Goal: Task Accomplishment & Management: Complete application form

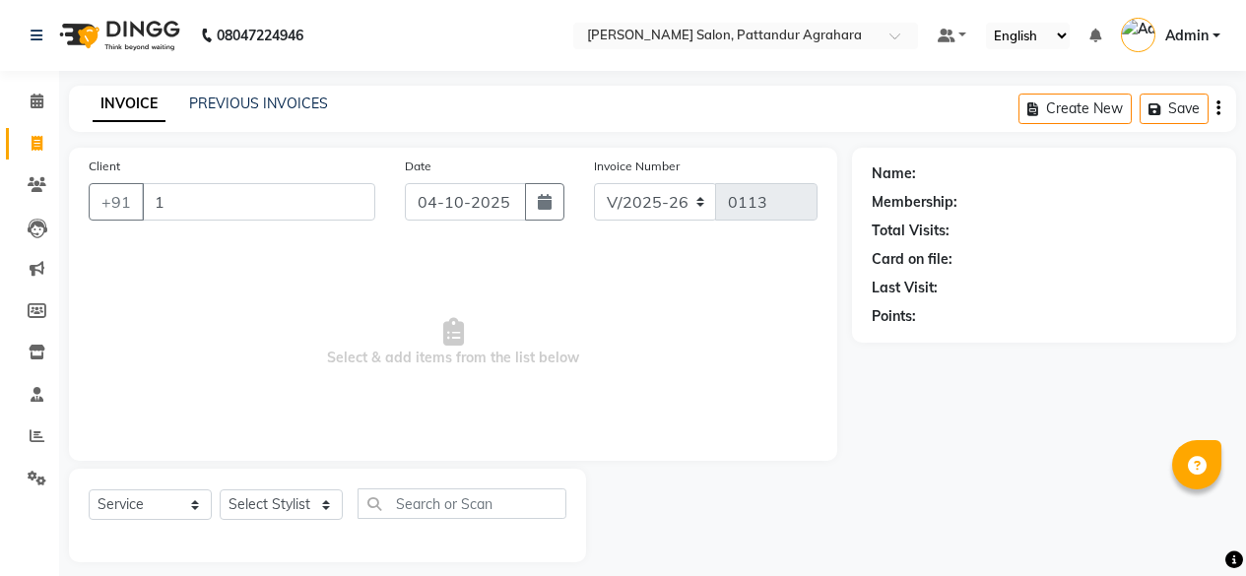
select select "9009"
select select "service"
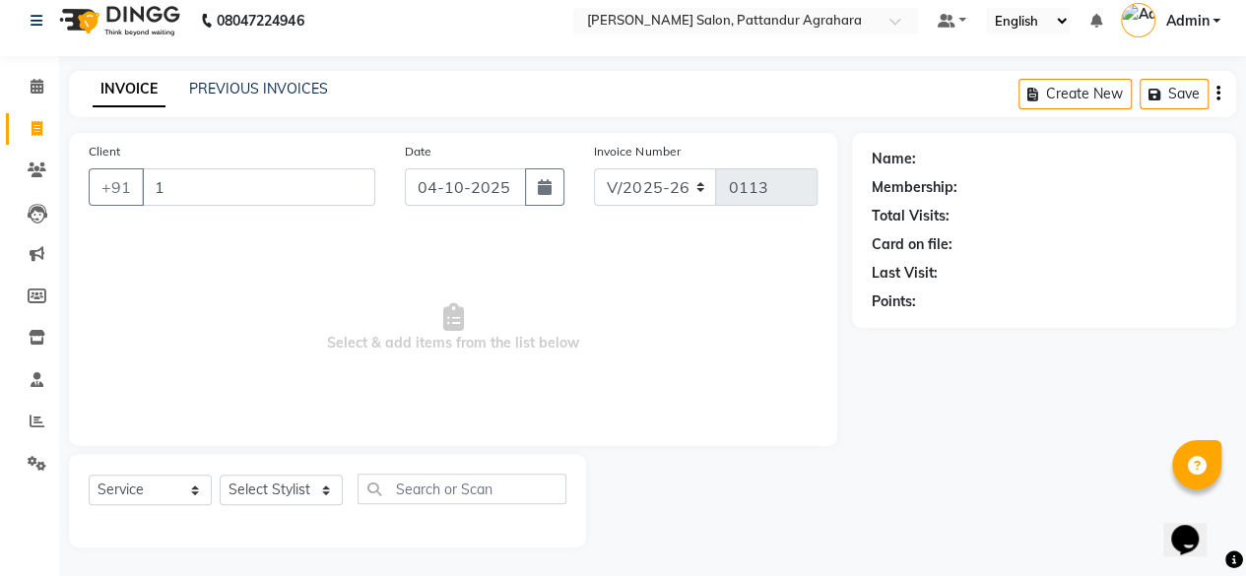
click at [292, 204] on input "1" at bounding box center [259, 186] width 234 height 37
click at [276, 192] on input "1" at bounding box center [259, 186] width 234 height 37
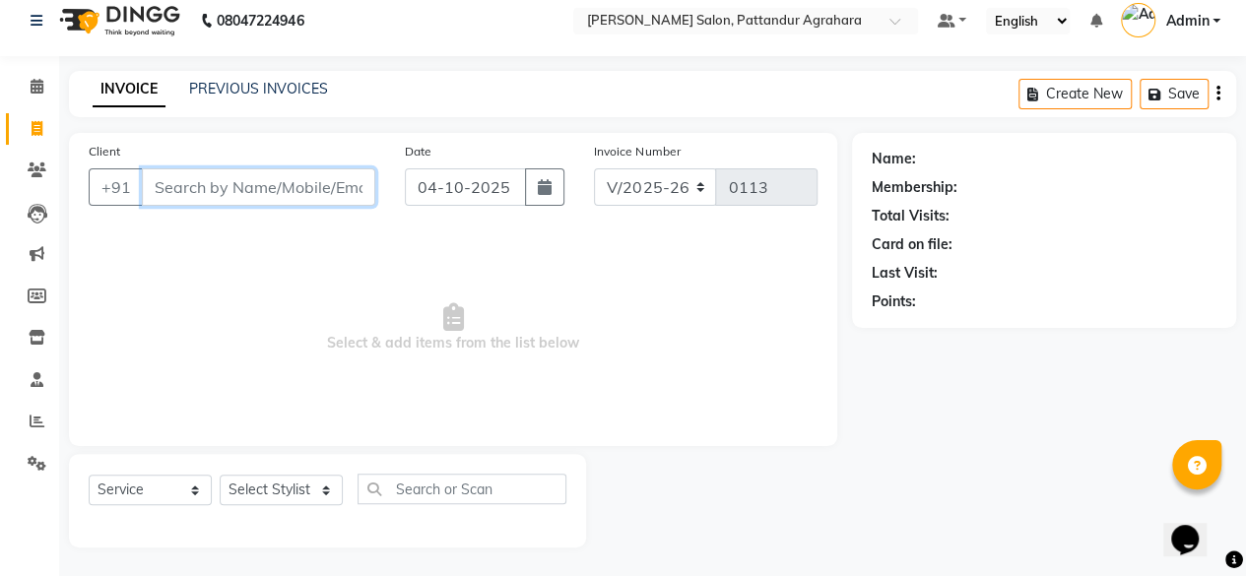
click at [158, 199] on input "Client" at bounding box center [259, 186] width 234 height 37
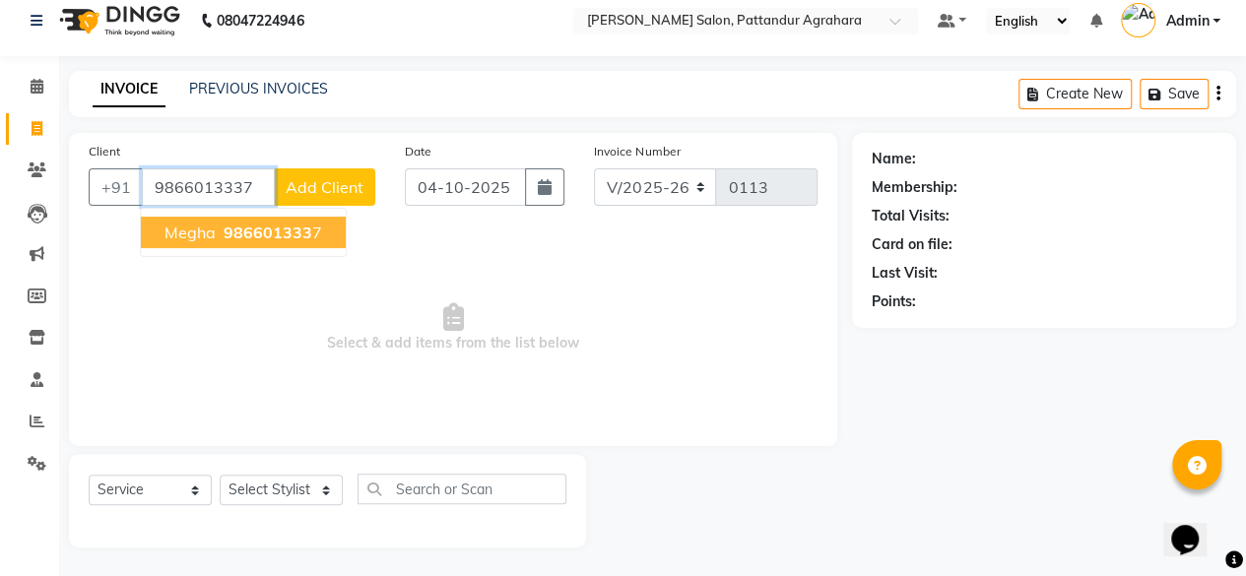
type input "9866013337"
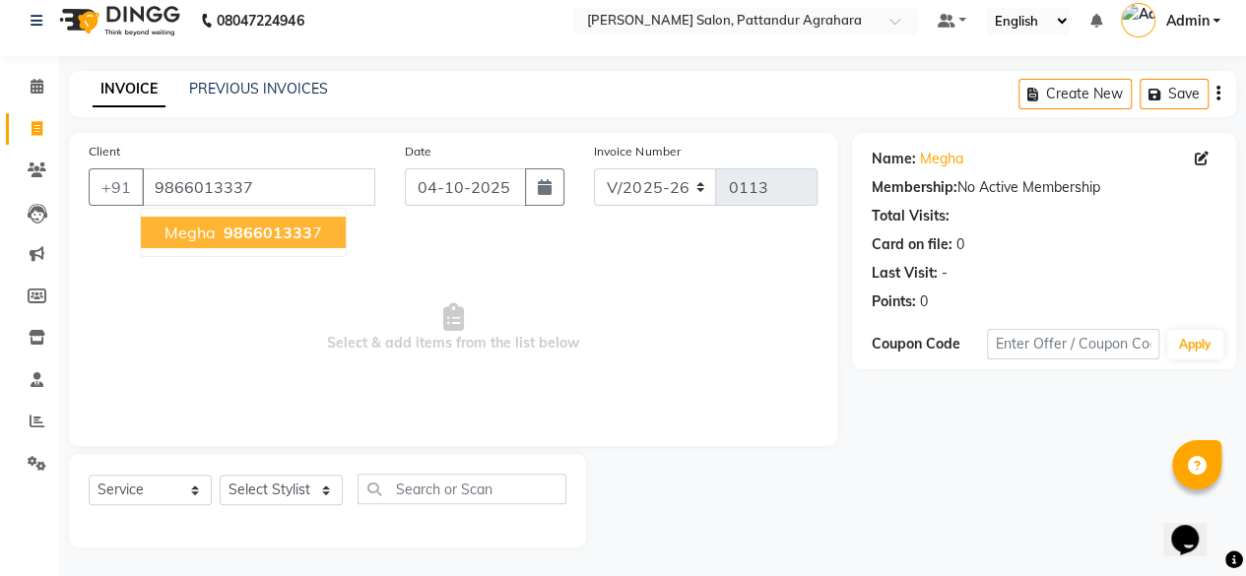
click at [197, 233] on span "Megha" at bounding box center [190, 233] width 51 height 20
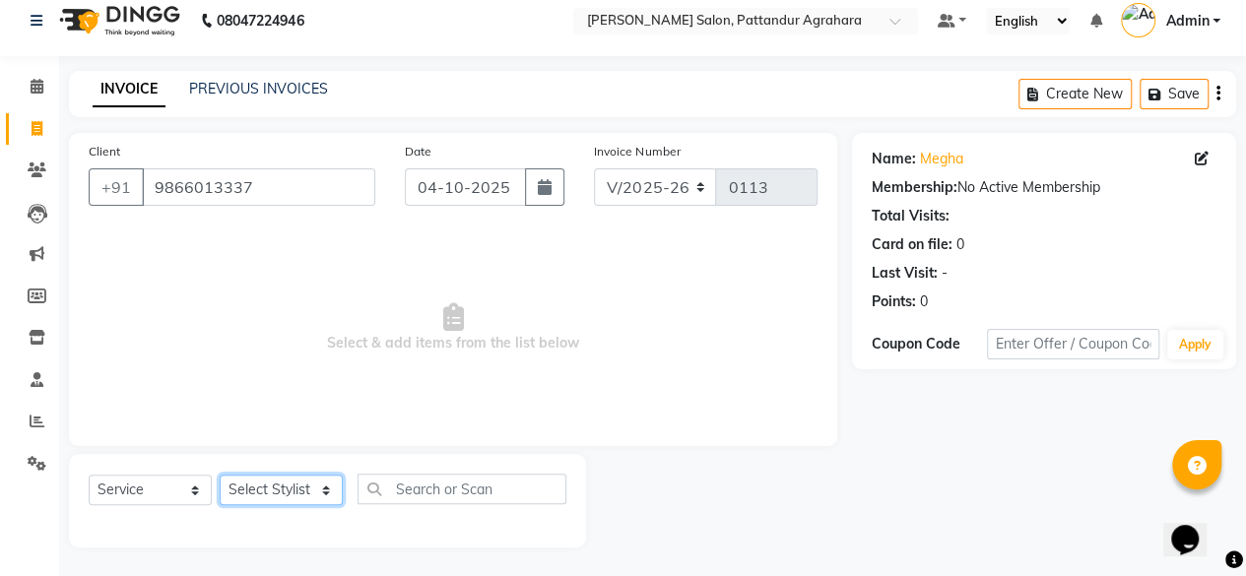
click at [294, 489] on select "Select Stylist Admin [PERSON_NAME] [PERSON_NAME] Krishna [PERSON_NAME] [PERSON_…" at bounding box center [281, 490] width 123 height 31
select select "91493"
click at [220, 475] on select "Select Stylist Admin [PERSON_NAME] [PERSON_NAME] Krishna [PERSON_NAME] [PERSON_…" at bounding box center [281, 490] width 123 height 31
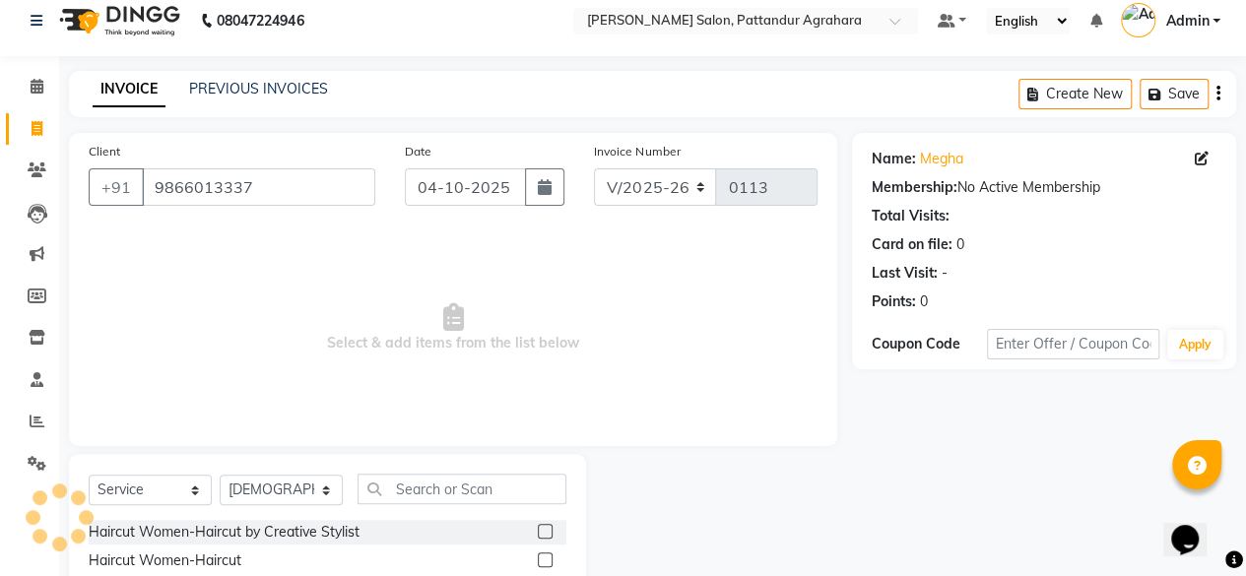
click at [538, 531] on label at bounding box center [545, 531] width 15 height 15
click at [538, 531] on input "checkbox" at bounding box center [544, 532] width 13 height 13
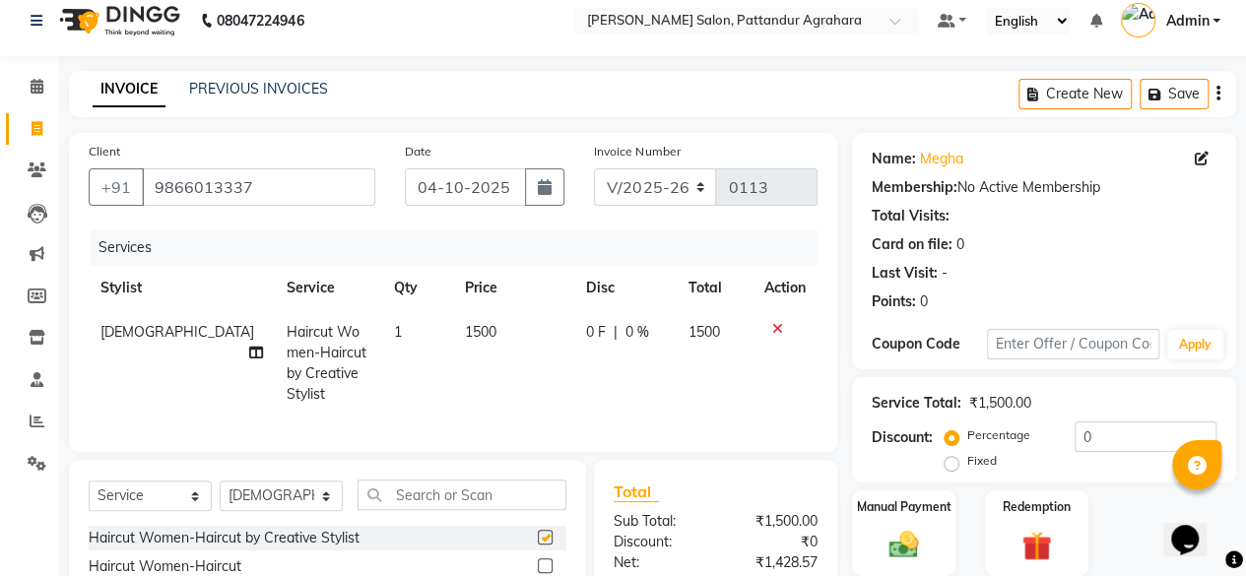
checkbox input "false"
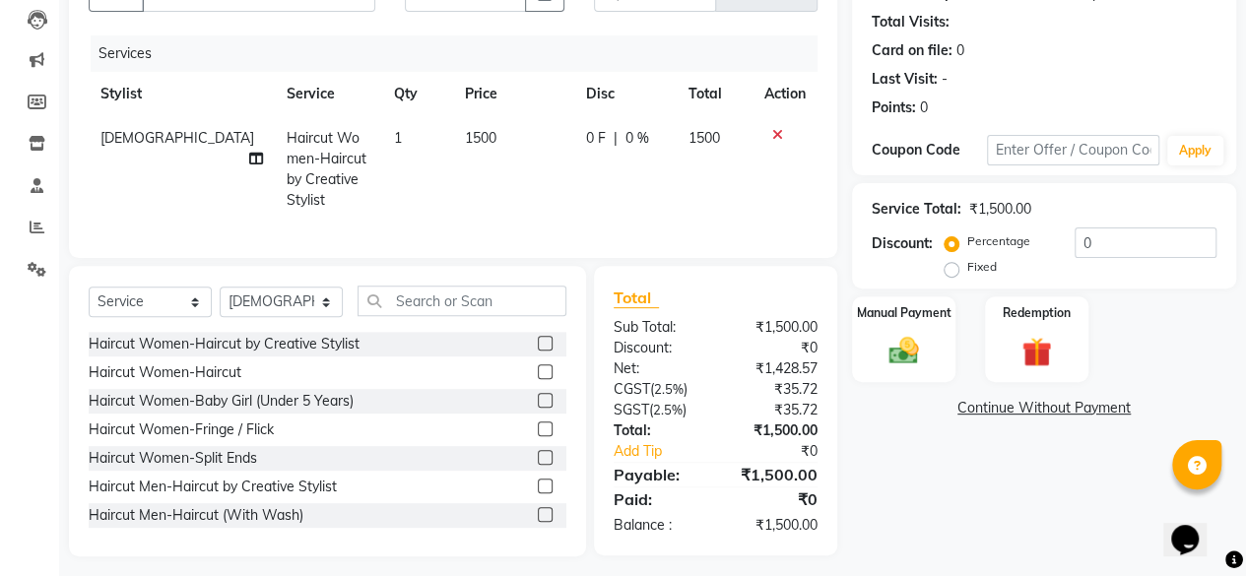
scroll to position [233, 0]
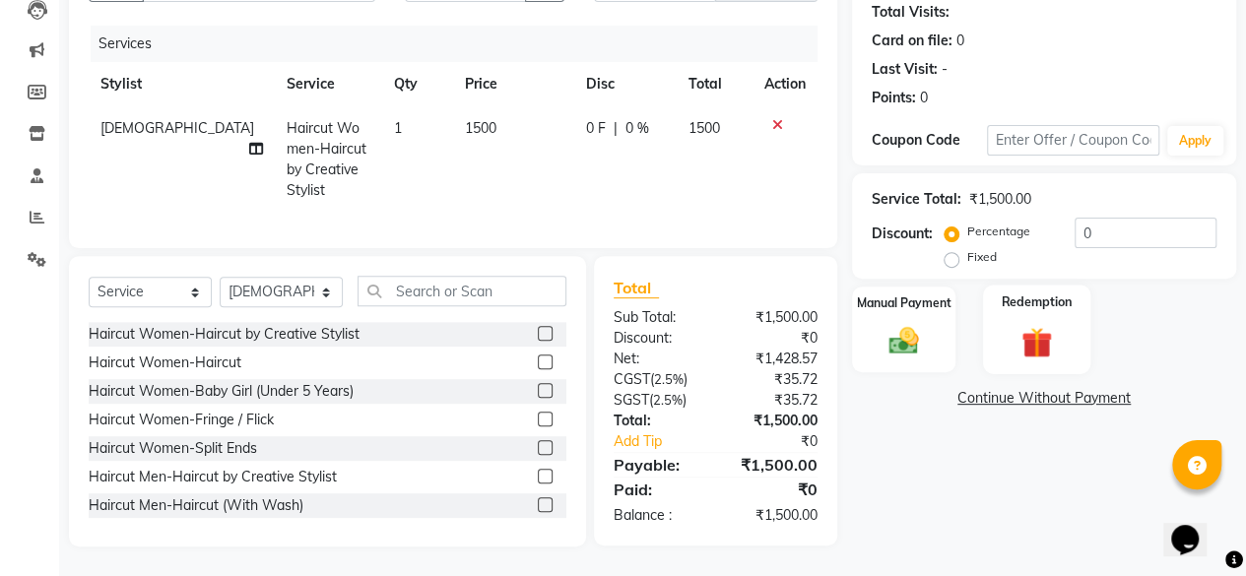
click at [1037, 323] on img at bounding box center [1037, 342] width 50 height 38
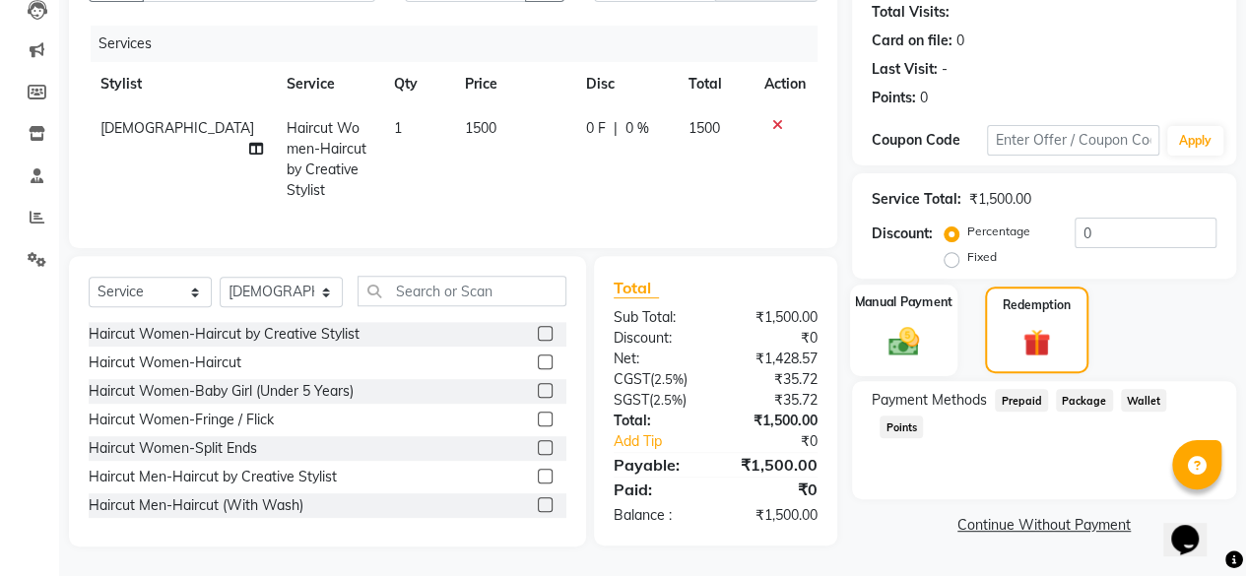
click at [892, 330] on img at bounding box center [904, 340] width 50 height 35
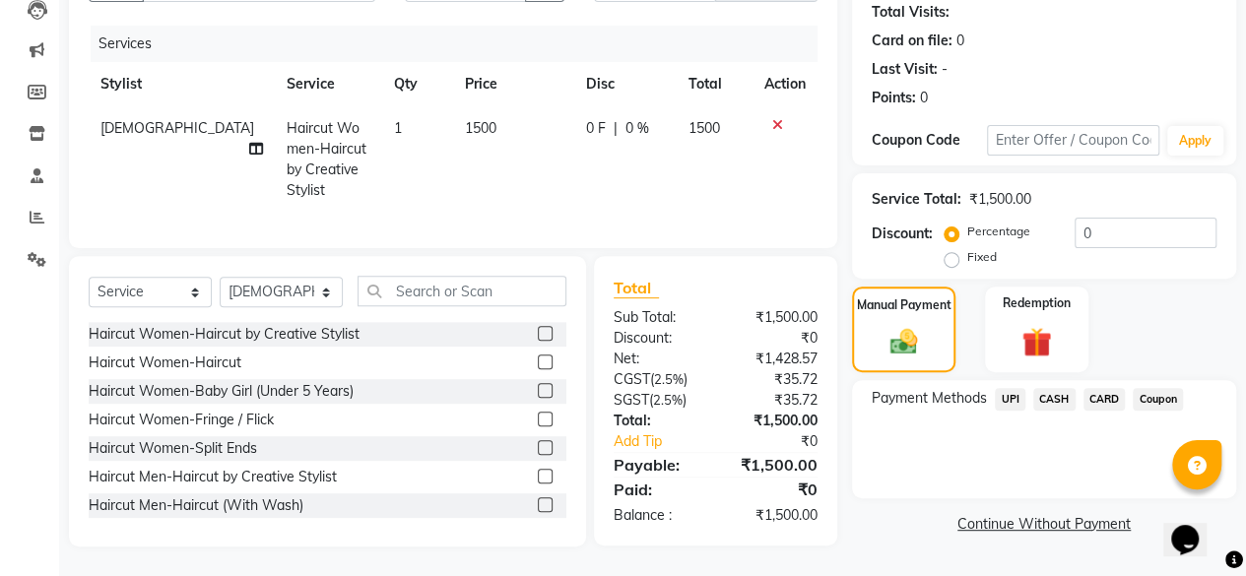
click at [1008, 388] on span "UPI" at bounding box center [1010, 399] width 31 height 23
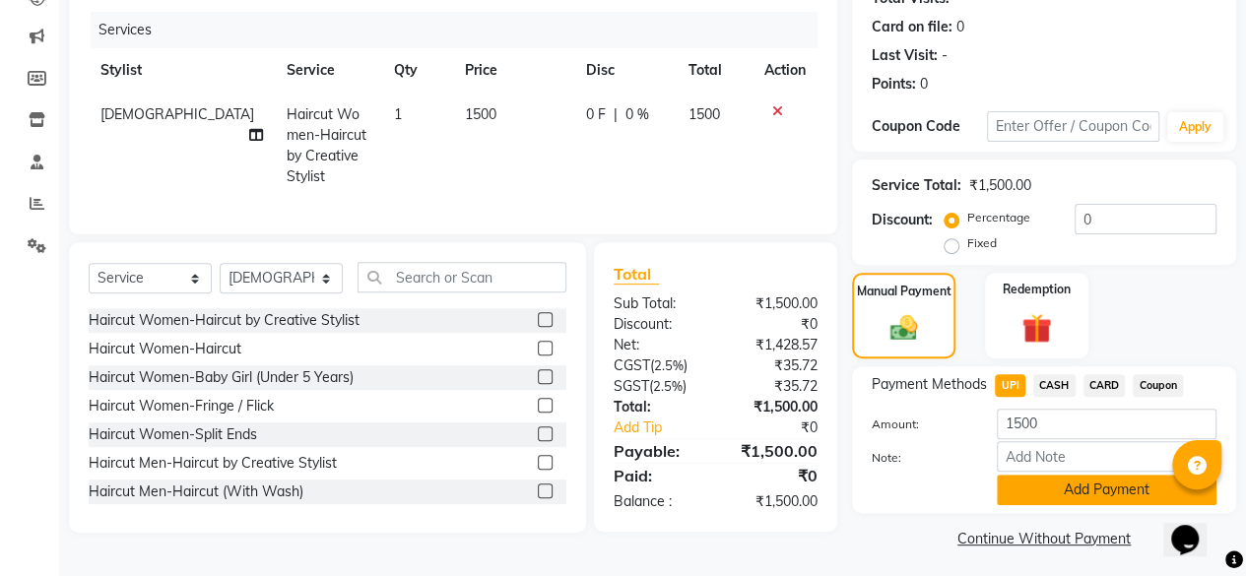
click at [1057, 482] on button "Add Payment" at bounding box center [1107, 490] width 220 height 31
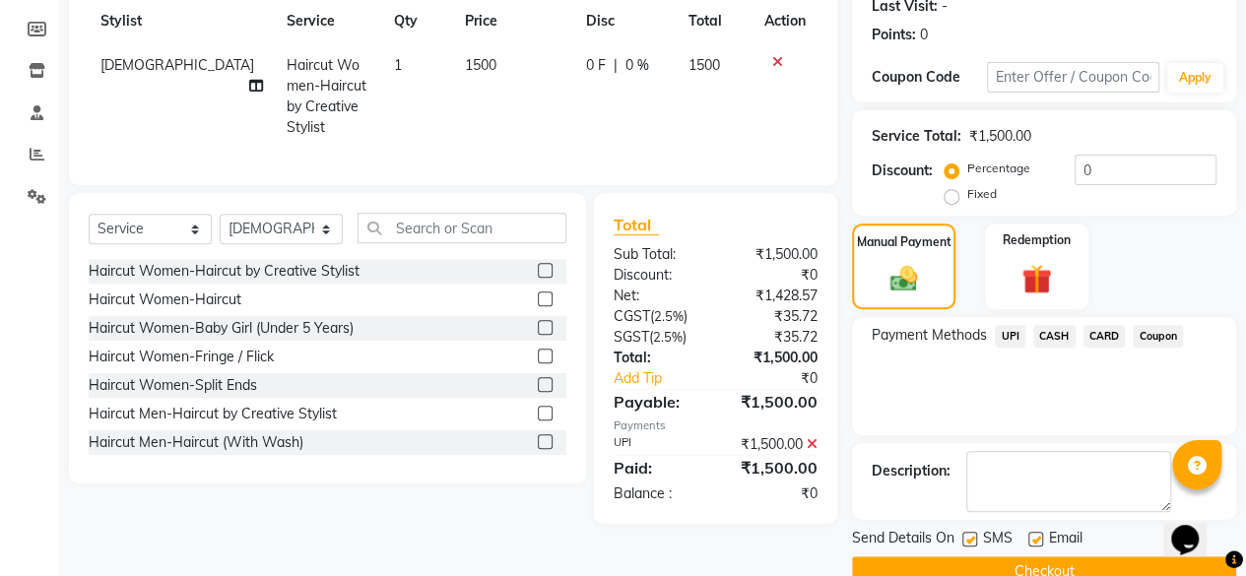
scroll to position [319, 0]
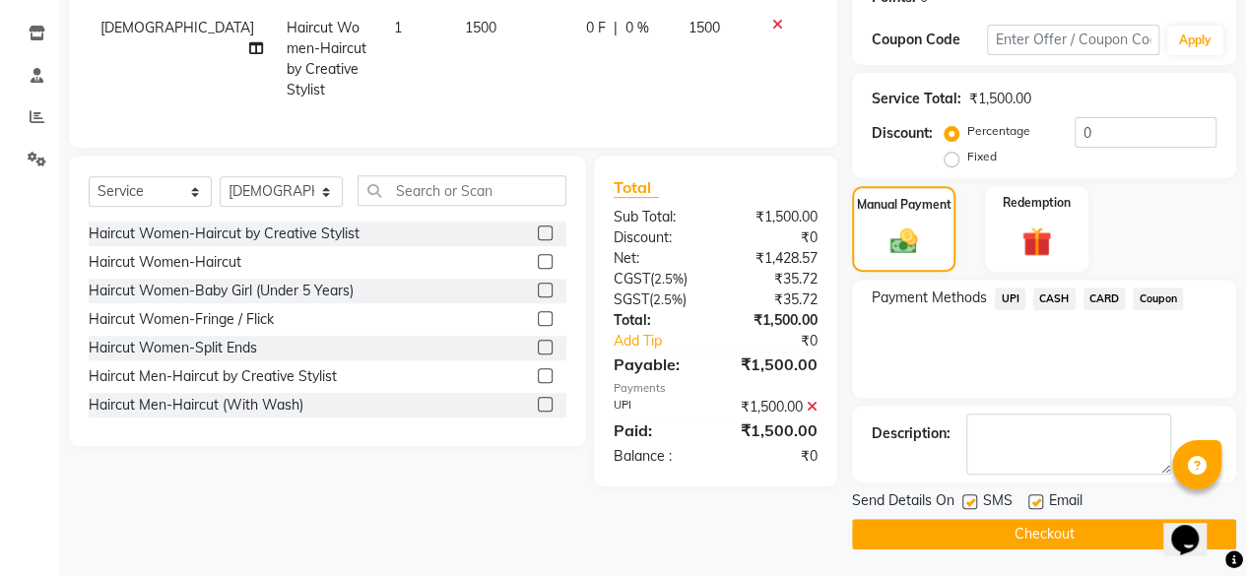
click at [1040, 521] on button "Checkout" at bounding box center [1044, 534] width 384 height 31
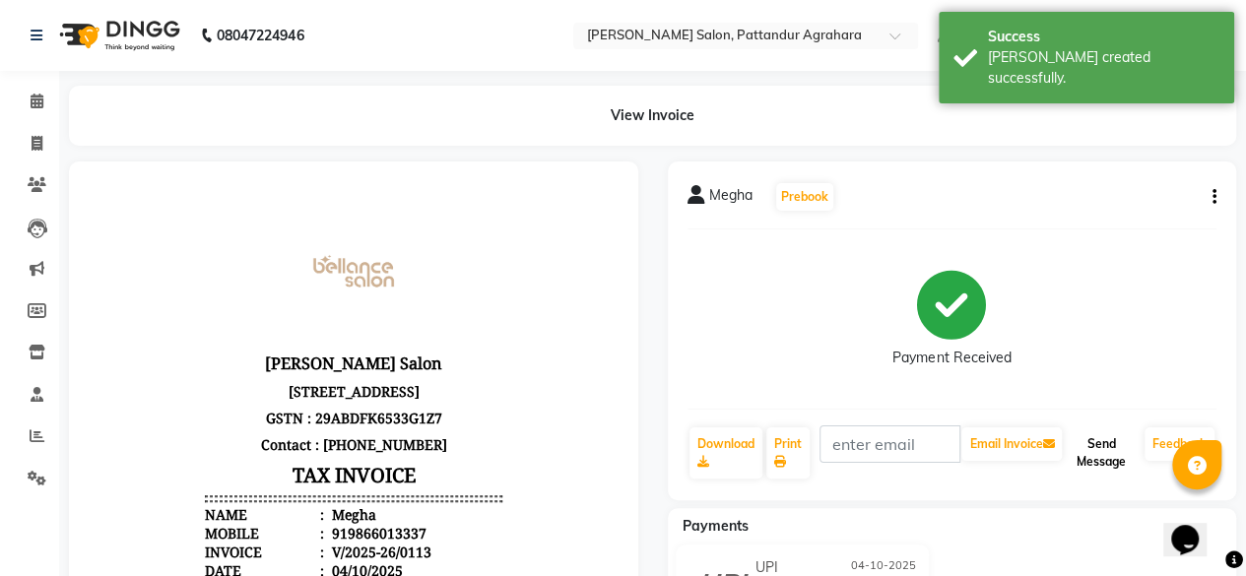
click at [1103, 435] on button "Send Message" at bounding box center [1101, 453] width 71 height 51
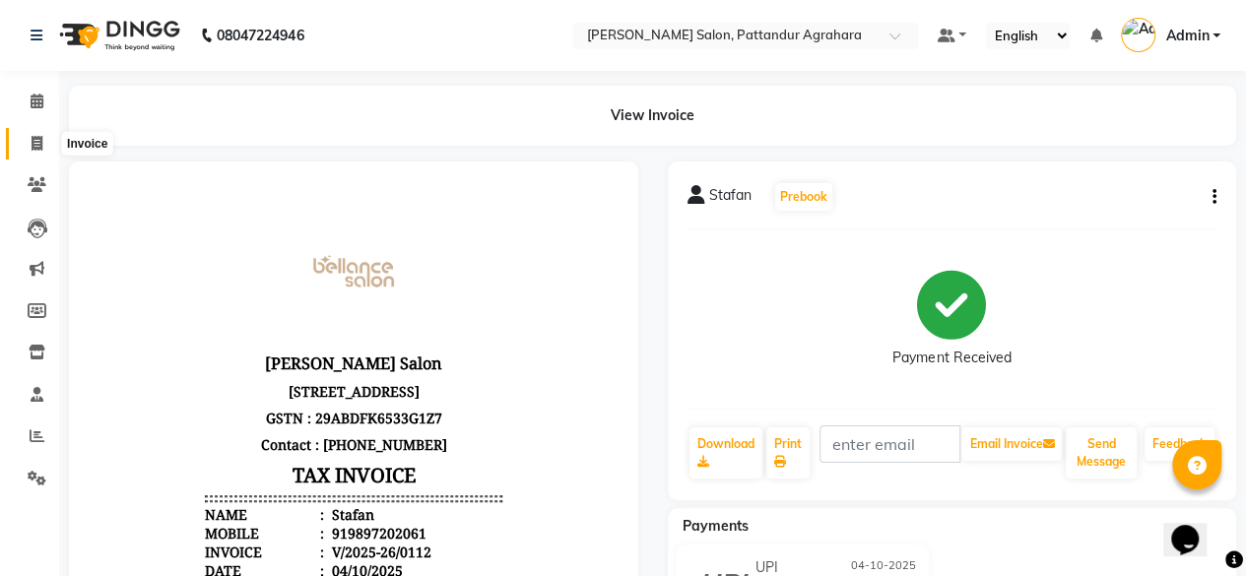
click at [41, 150] on icon at bounding box center [37, 143] width 11 height 15
select select "service"
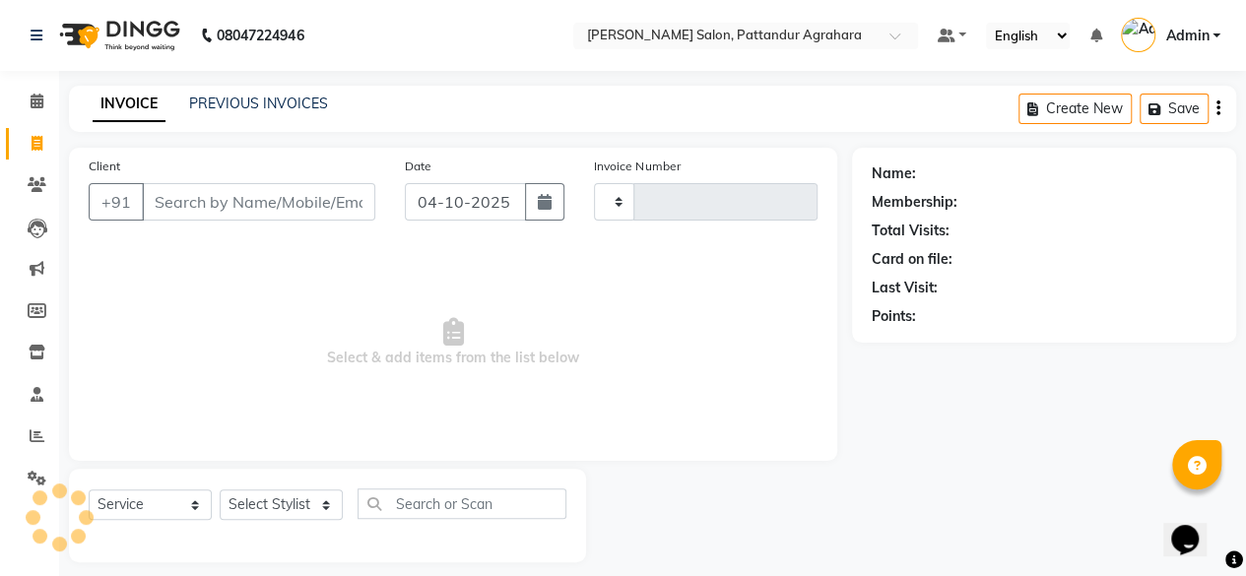
scroll to position [15, 0]
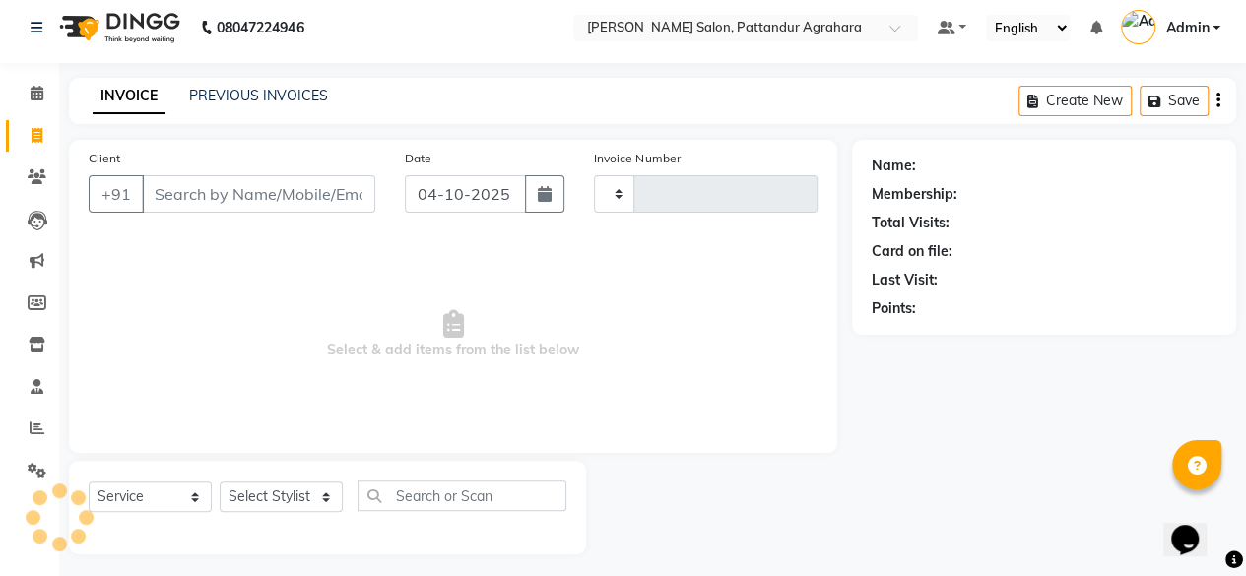
type input "0113"
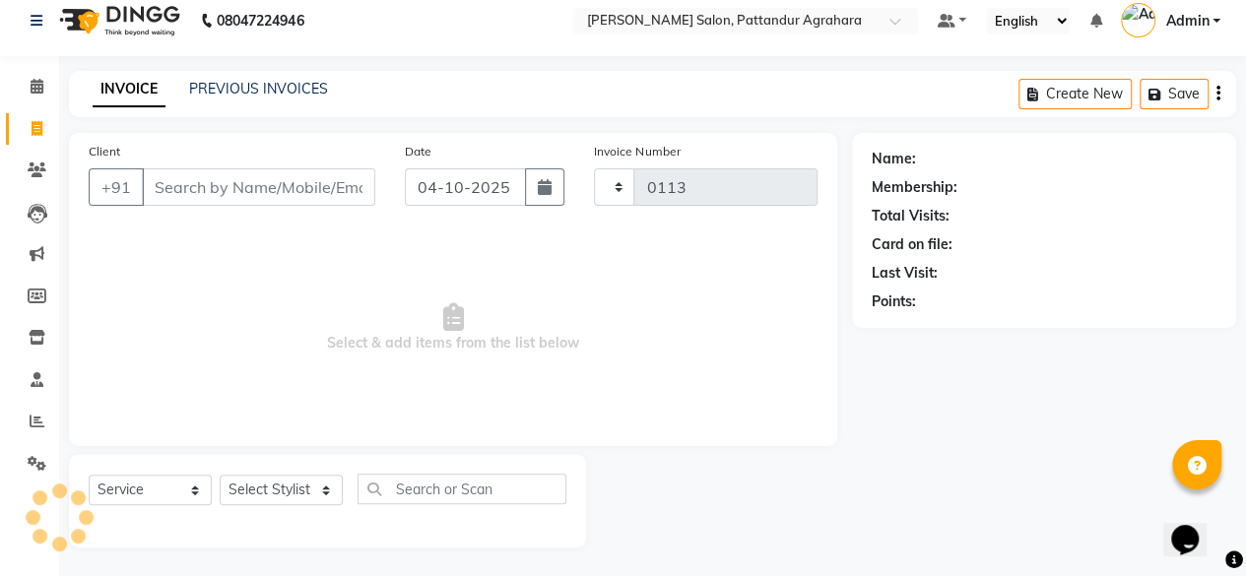
select select "9009"
click at [38, 87] on icon at bounding box center [37, 86] width 13 height 15
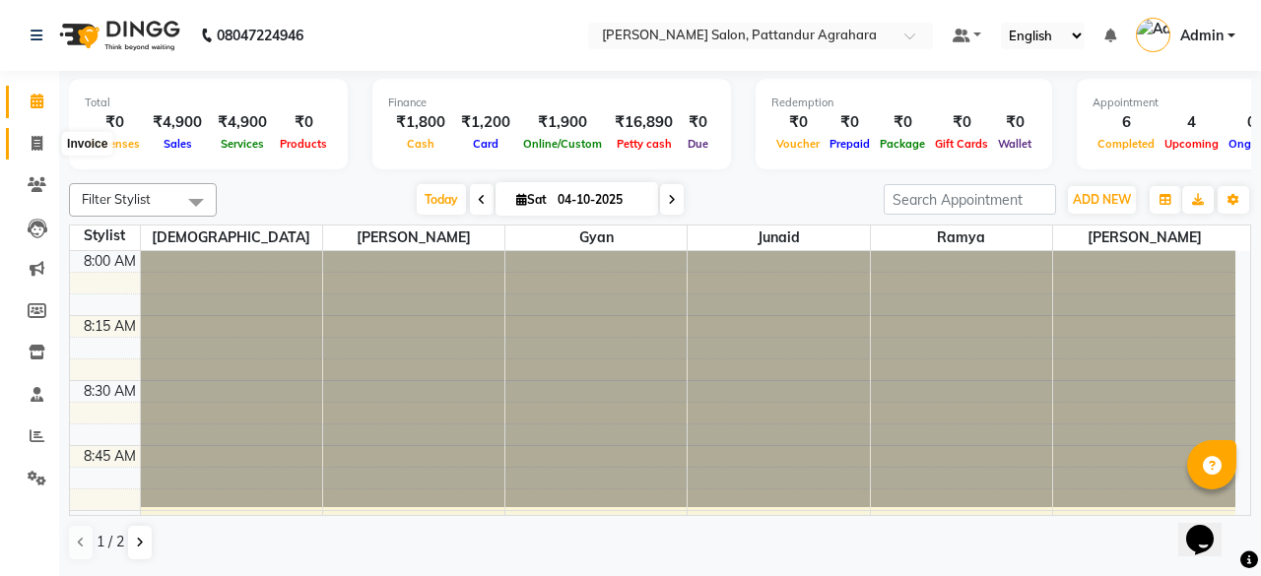
click at [46, 146] on span at bounding box center [37, 144] width 34 height 23
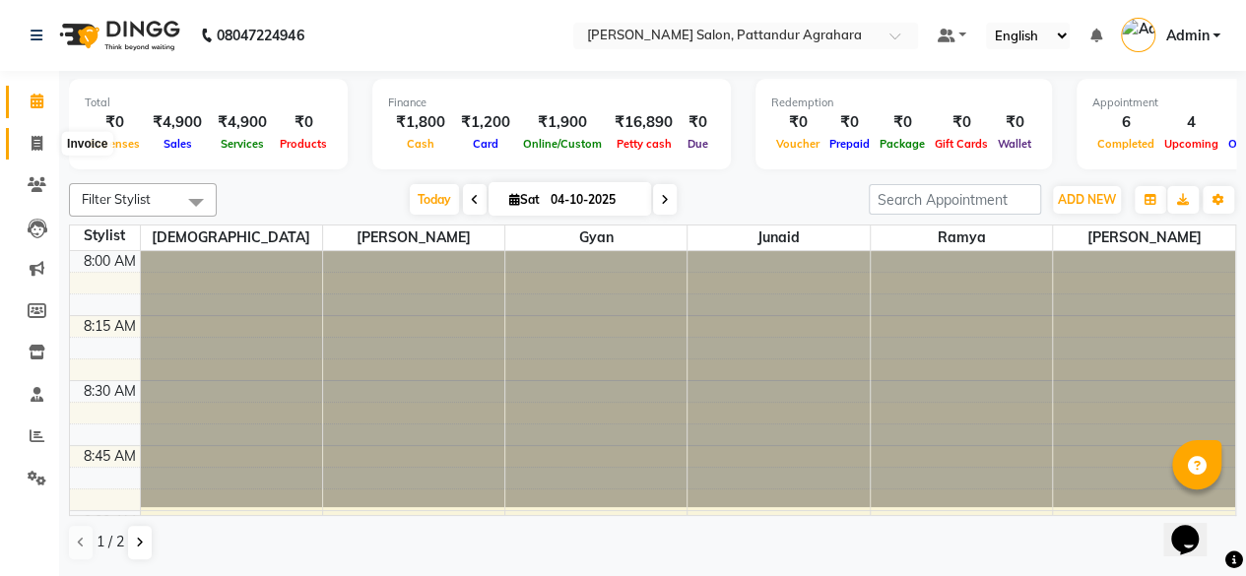
select select "9009"
select select "service"
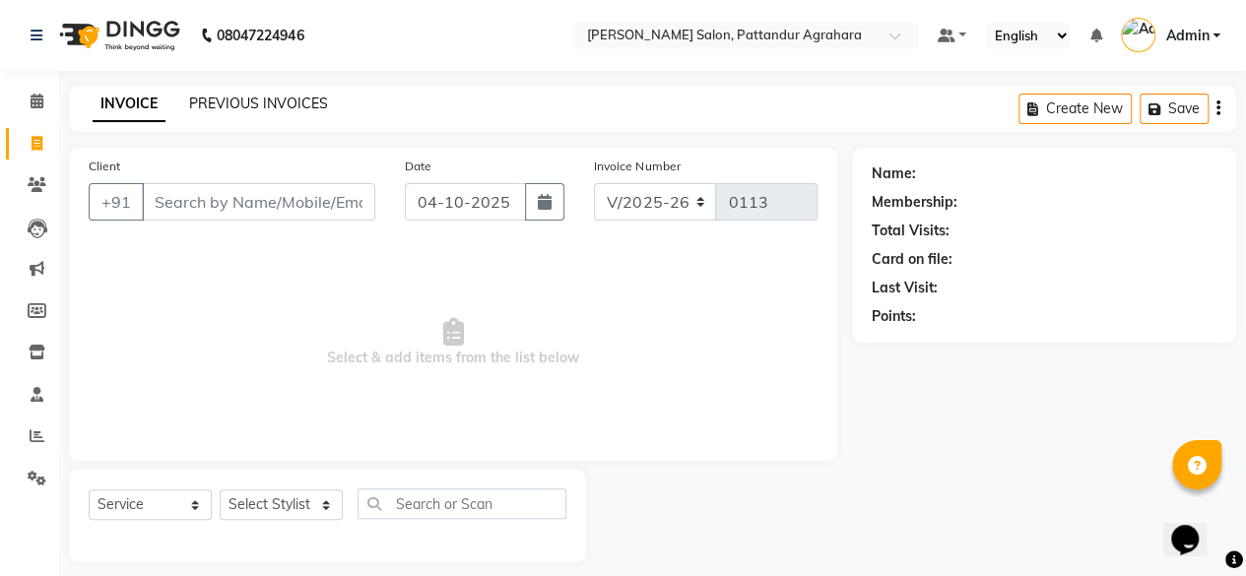
click at [223, 103] on link "PREVIOUS INVOICES" at bounding box center [258, 104] width 139 height 18
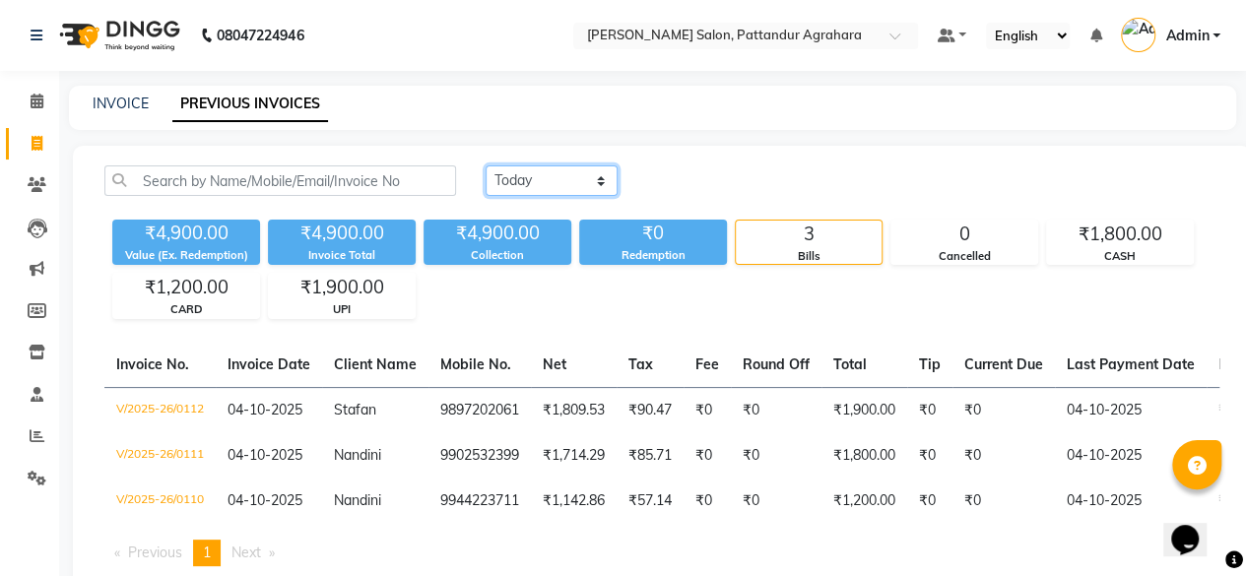
click at [587, 183] on select "Today Yesterday Custom Range" at bounding box center [552, 181] width 132 height 31
select select "yesterday"
click at [486, 166] on select "Today Yesterday Custom Range" at bounding box center [552, 181] width 132 height 31
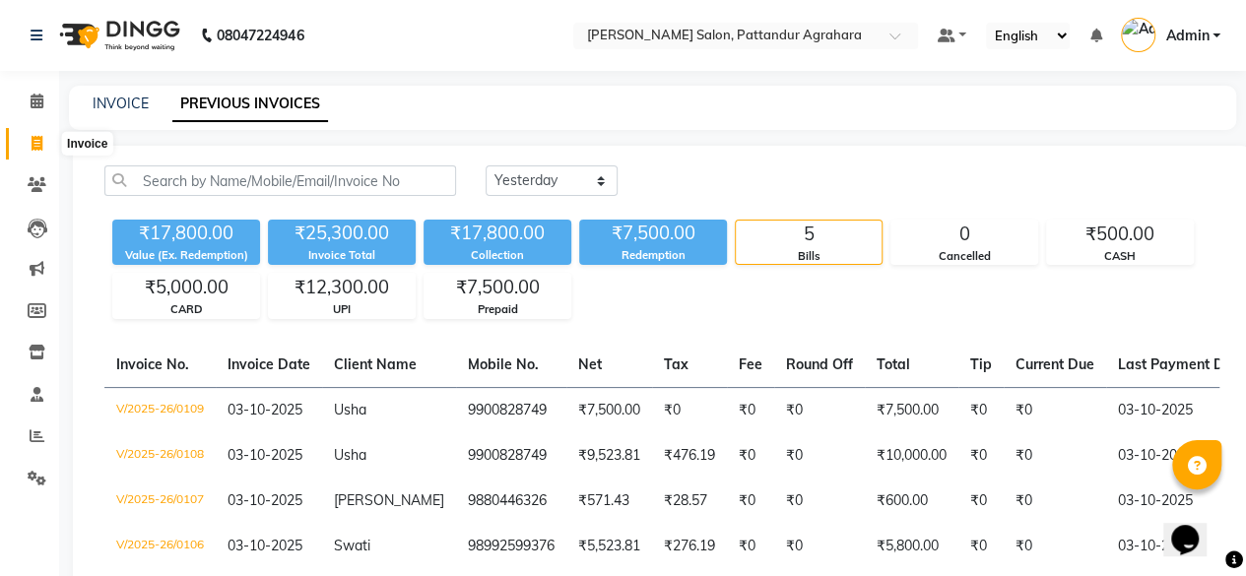
click at [37, 142] on icon at bounding box center [37, 143] width 11 height 15
select select "9009"
select select "service"
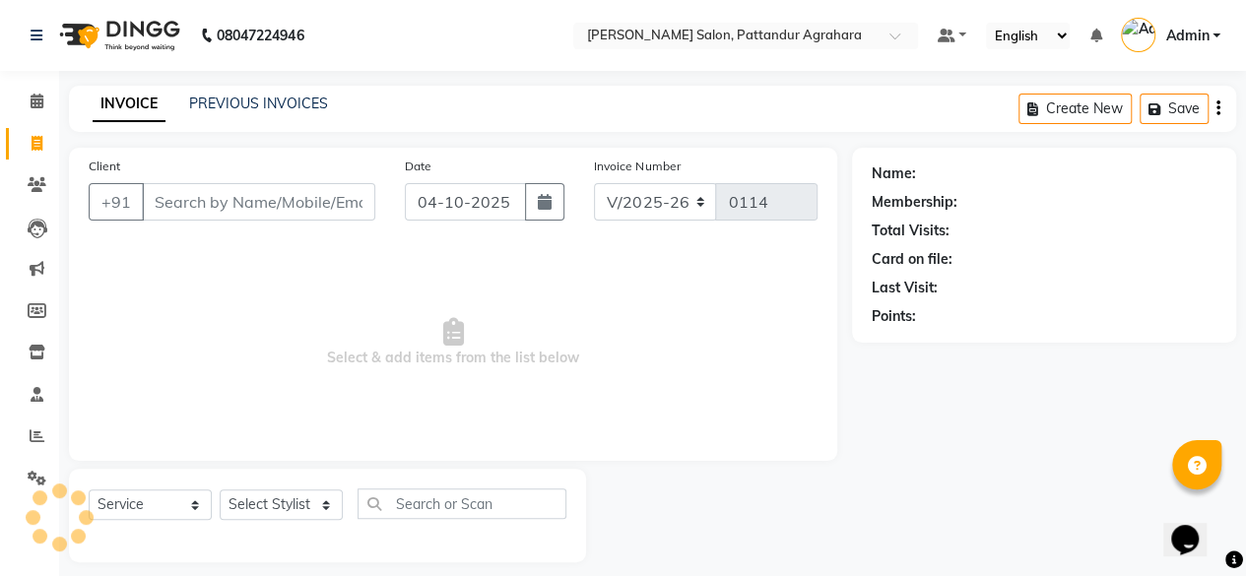
scroll to position [15, 0]
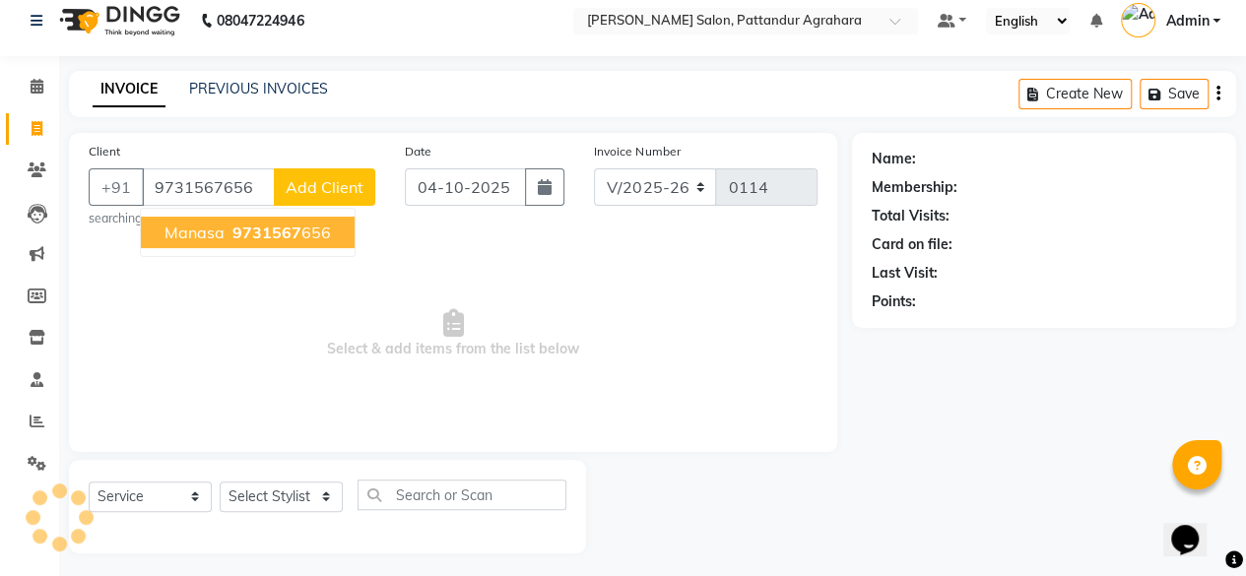
type input "9731567656"
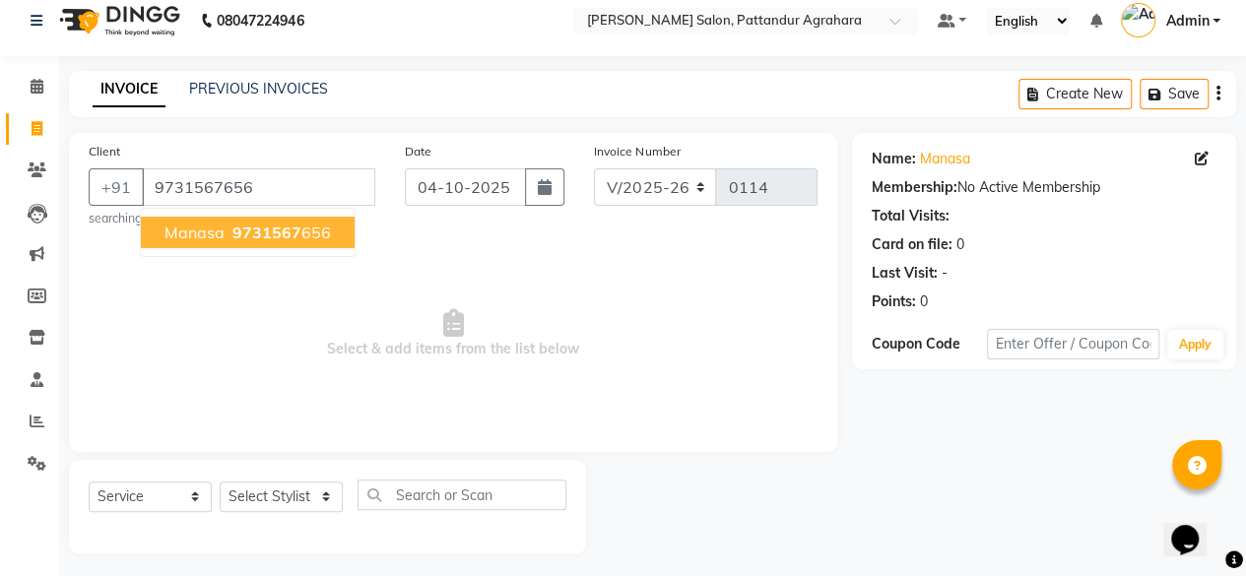
click at [284, 243] on button "Manasa 9731567 656" at bounding box center [248, 233] width 214 height 32
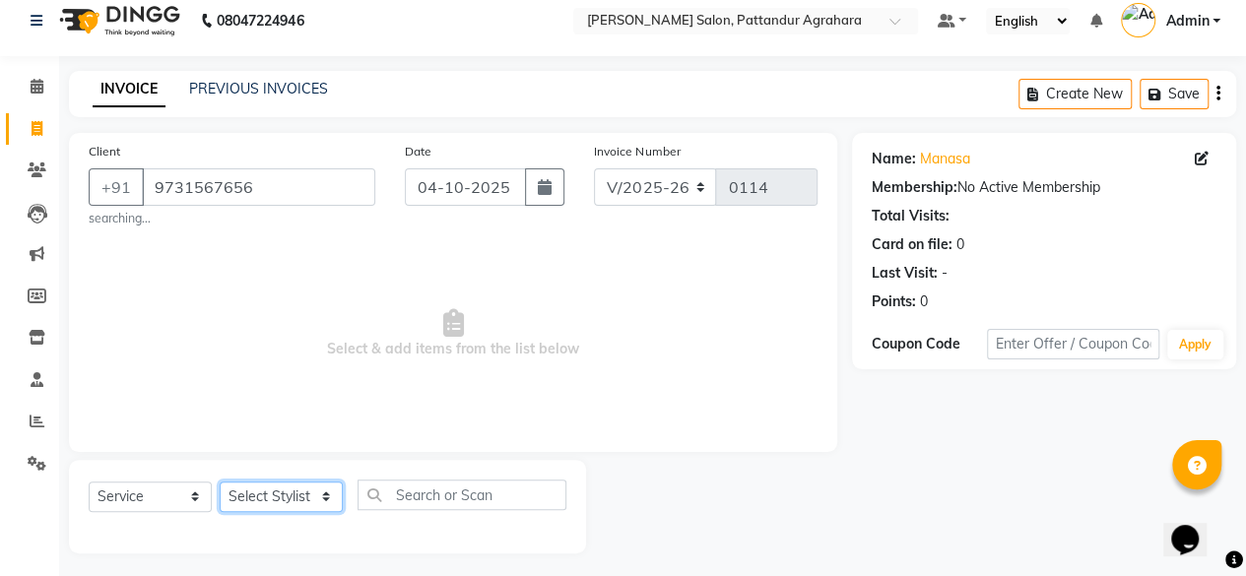
click at [317, 502] on select "Select Stylist Admin [PERSON_NAME] [PERSON_NAME] Krishna [PERSON_NAME] [PERSON_…" at bounding box center [281, 497] width 123 height 31
select select "91495"
click at [220, 482] on select "Select Stylist Admin [PERSON_NAME] [PERSON_NAME] Krishna [PERSON_NAME] [PERSON_…" at bounding box center [281, 497] width 123 height 31
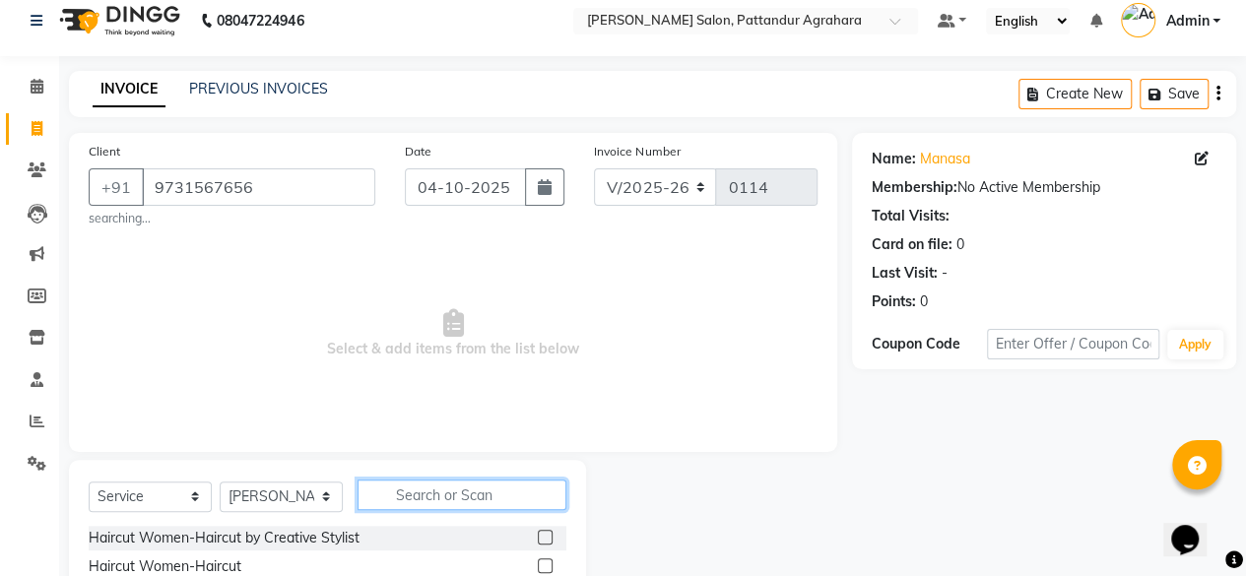
click at [433, 499] on input "text" at bounding box center [462, 495] width 209 height 31
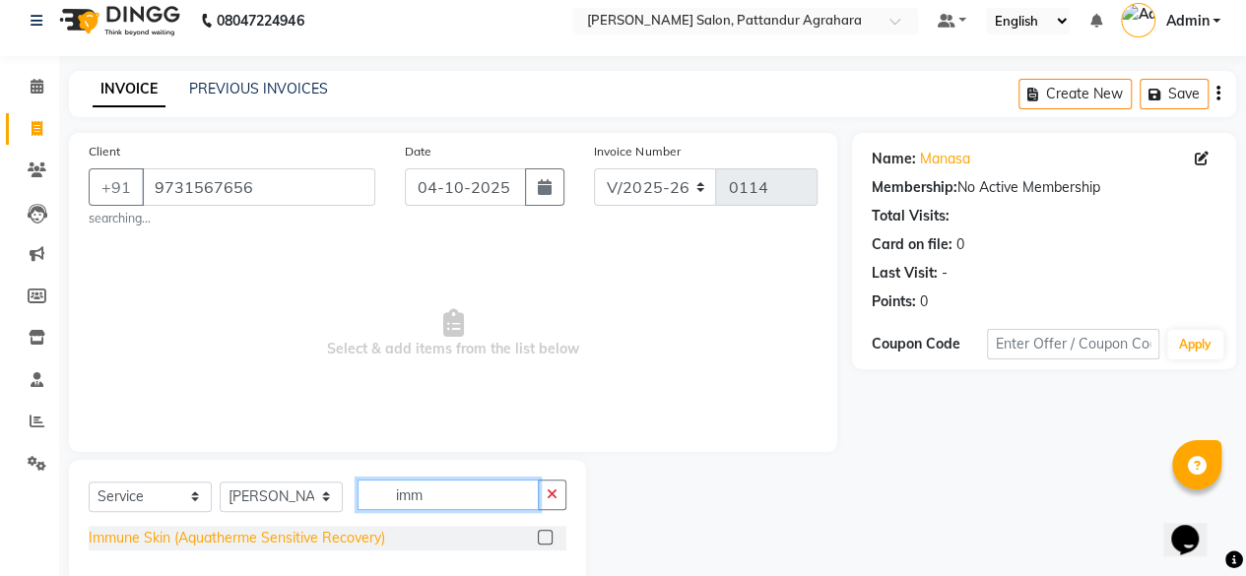
type input "imm"
click at [350, 533] on div "Immune Skin (Aquatherme Sensitive Recovery)" at bounding box center [237, 538] width 297 height 21
checkbox input "false"
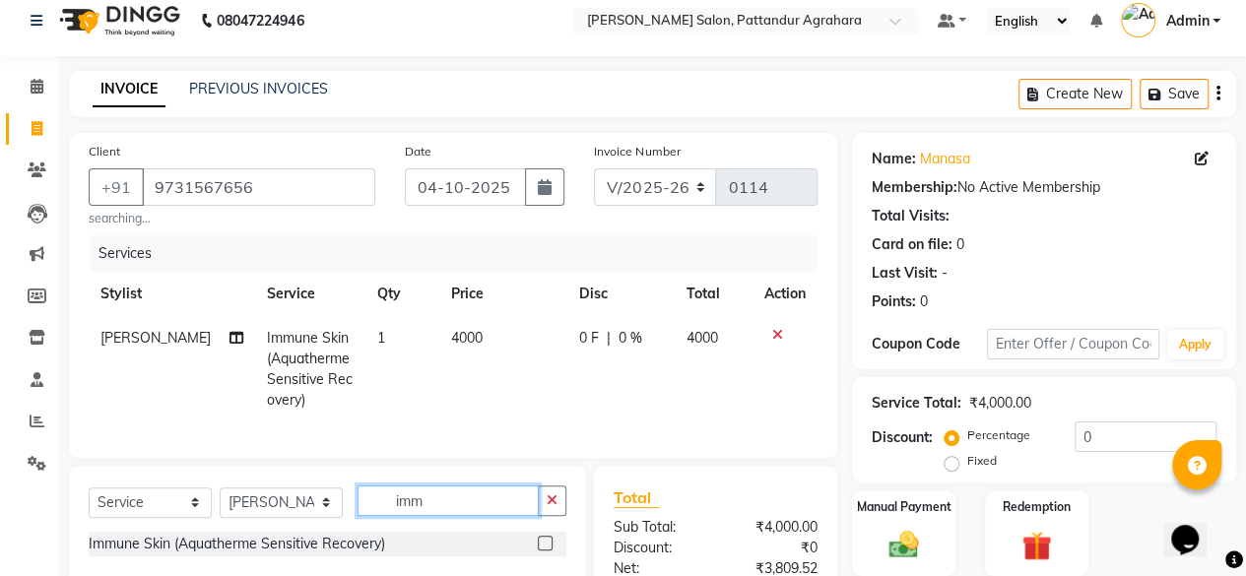
click at [465, 516] on input "imm" at bounding box center [448, 501] width 181 height 31
type input "i"
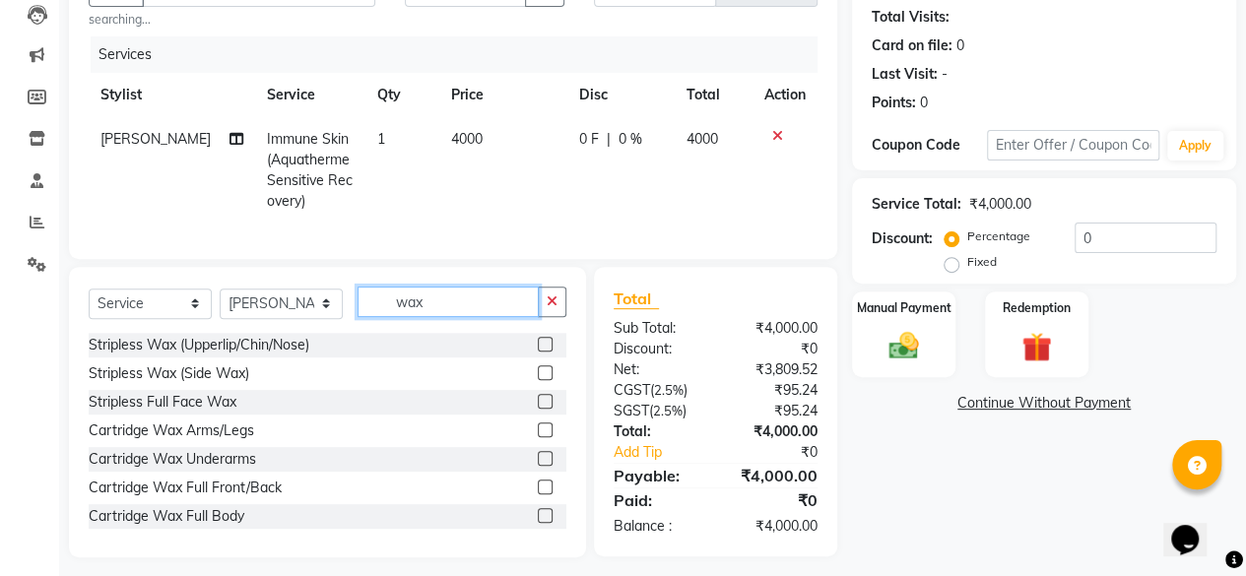
scroll to position [238, 0]
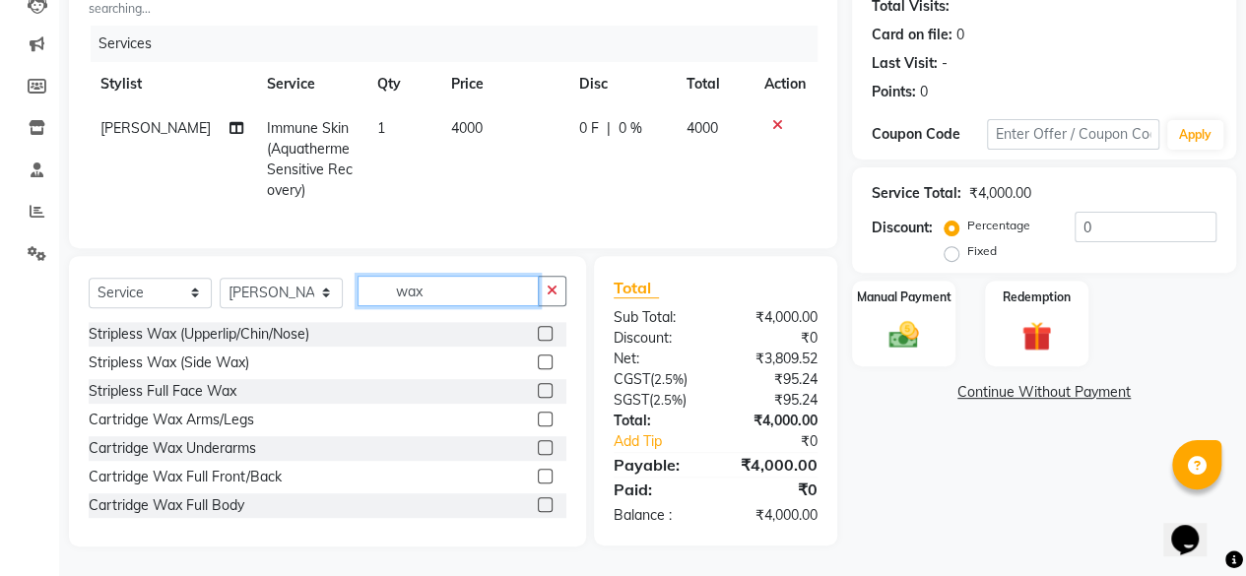
type input "wax"
click at [538, 450] on label at bounding box center [545, 447] width 15 height 15
click at [538, 450] on input "checkbox" at bounding box center [544, 448] width 13 height 13
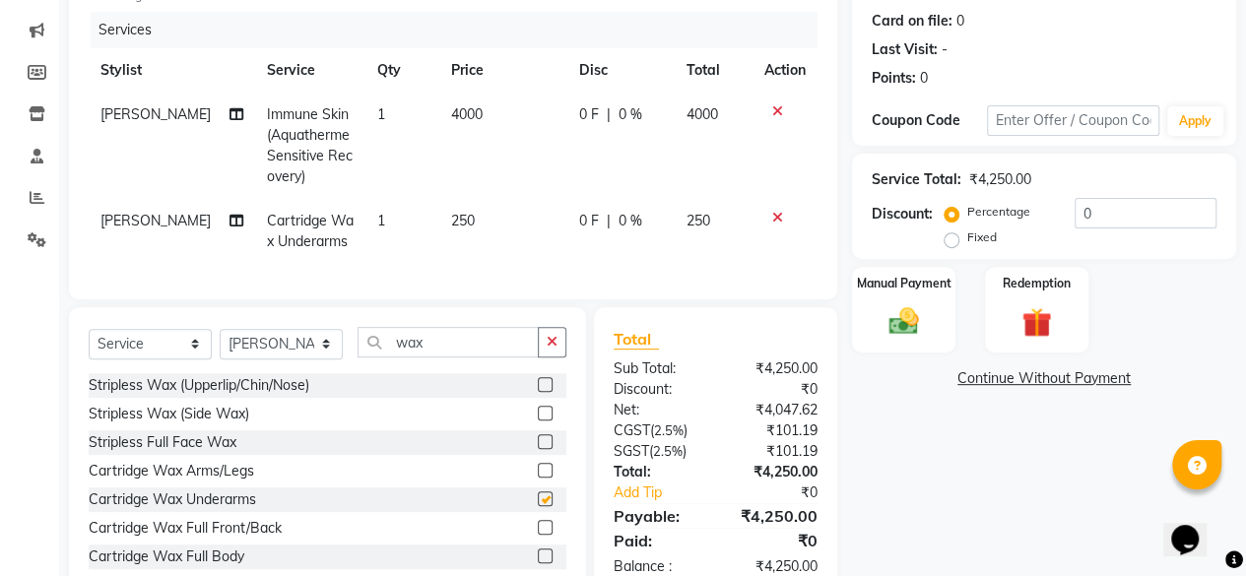
checkbox input "false"
click at [538, 478] on label at bounding box center [545, 470] width 15 height 15
click at [538, 478] on input "checkbox" at bounding box center [544, 471] width 13 height 13
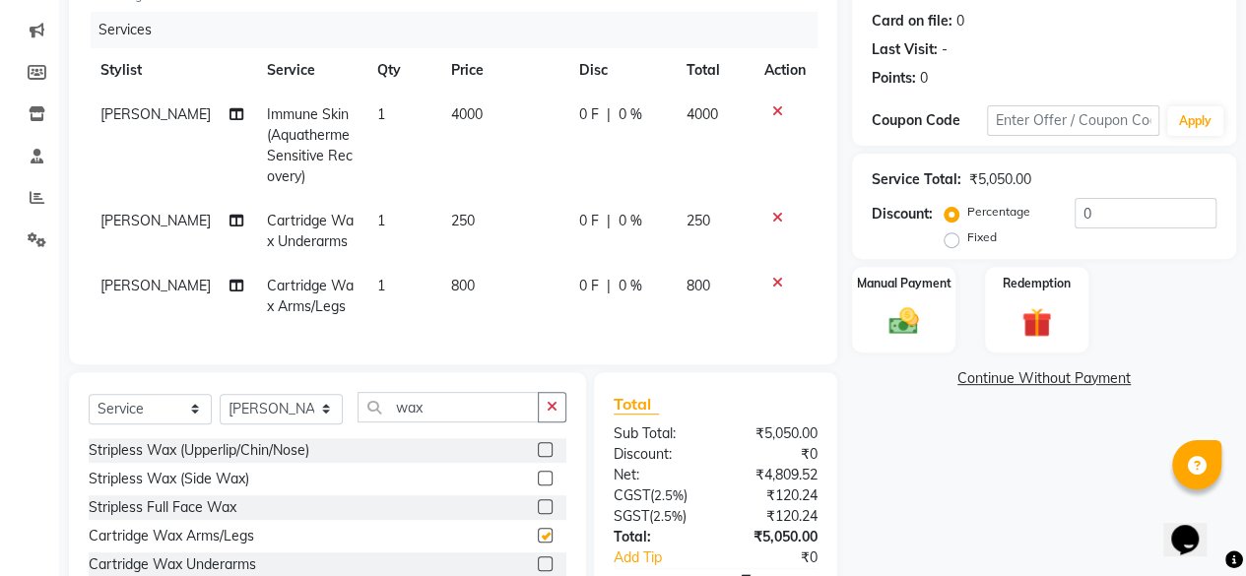
checkbox input "false"
click at [453, 285] on span "800" at bounding box center [463, 286] width 24 height 18
select select "91495"
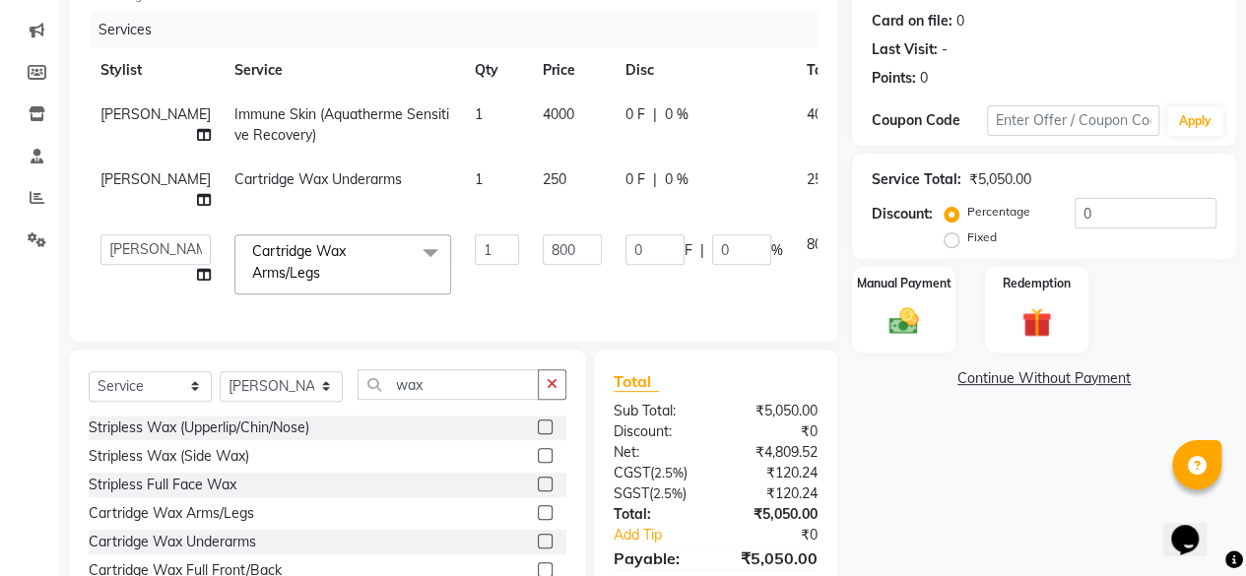
click at [463, 285] on td "1" at bounding box center [497, 265] width 68 height 84
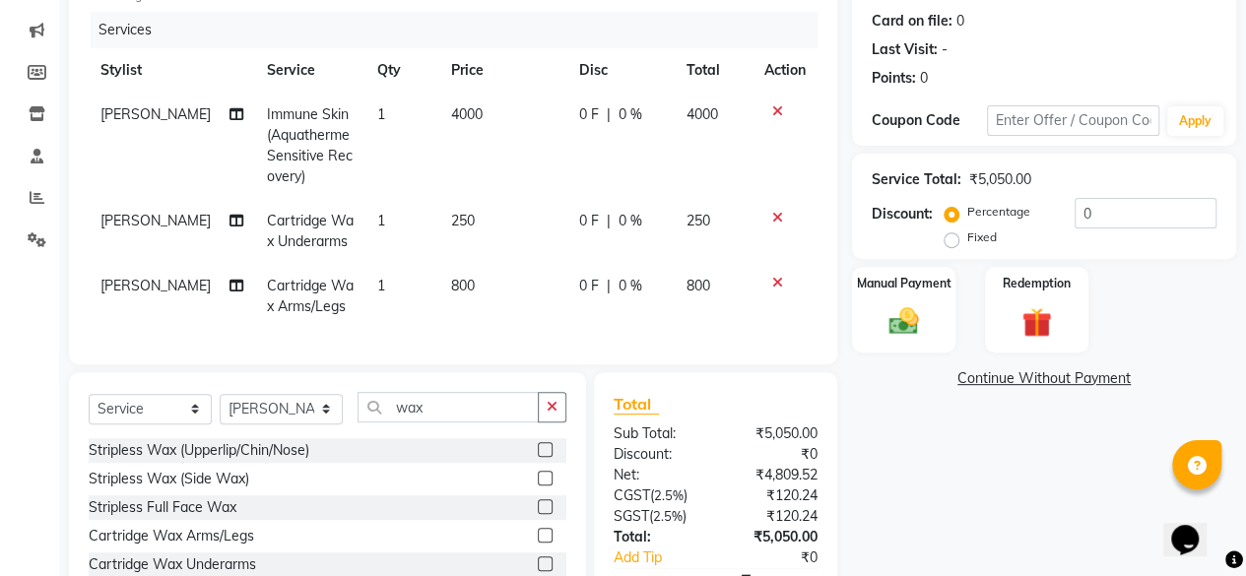
click at [457, 287] on span "800" at bounding box center [463, 286] width 24 height 18
select select "91495"
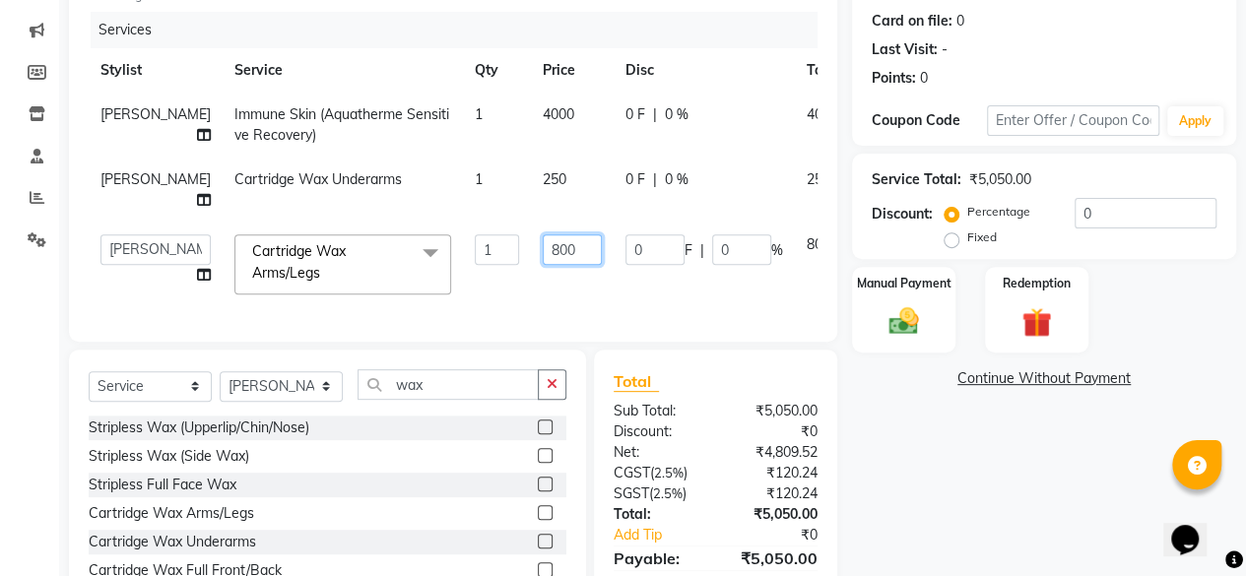
click at [543, 244] on input "800" at bounding box center [572, 249] width 59 height 31
type input "8"
type input "1000"
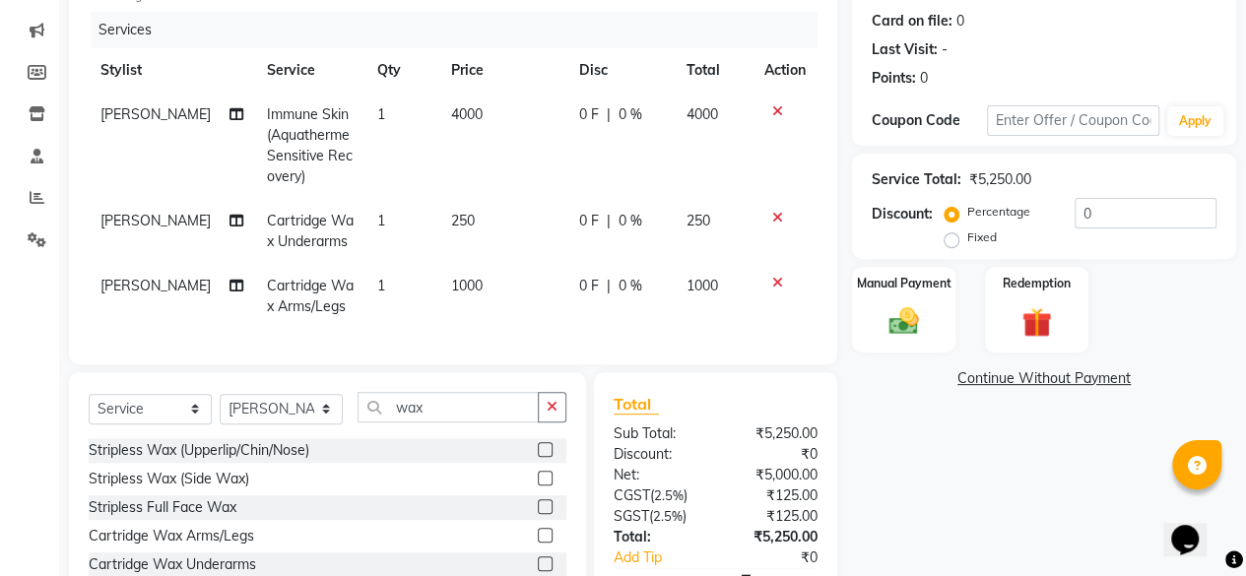
click at [776, 242] on tbody "Ashmita Immune Skin (Aquatherme Sensitive Recovery) 1 4000 0 F | 0 % 4000 Ashmi…" at bounding box center [453, 211] width 729 height 236
click at [452, 218] on span "250" at bounding box center [463, 221] width 24 height 18
click at [439, 218] on td "1" at bounding box center [403, 231] width 74 height 65
select select "91495"
click at [455, 222] on span "250" at bounding box center [463, 221] width 24 height 18
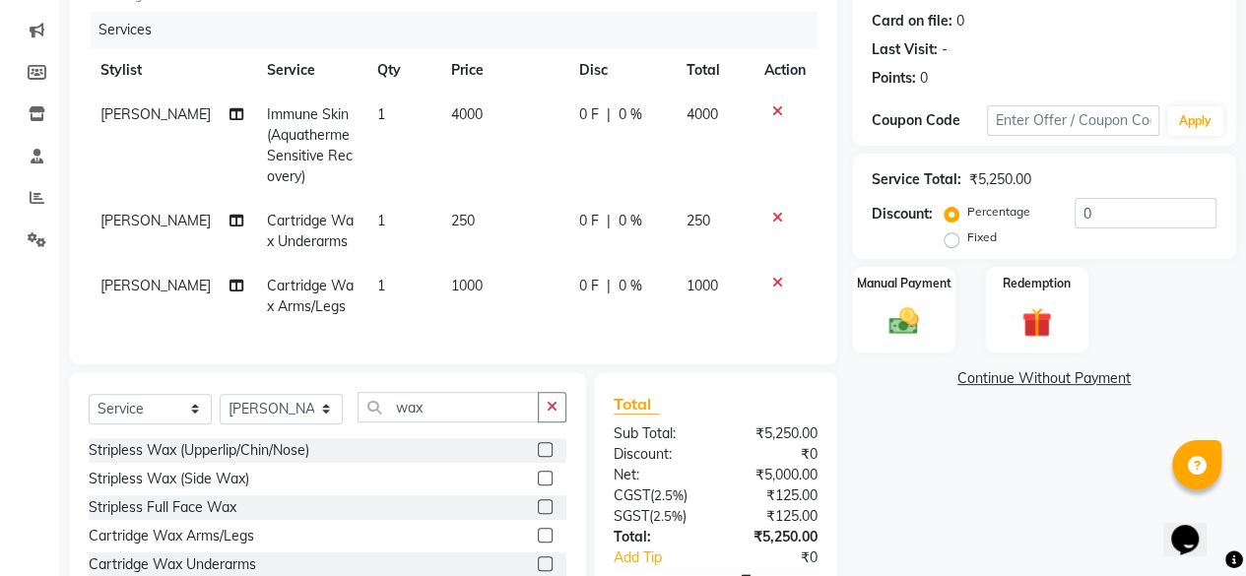
select select "91495"
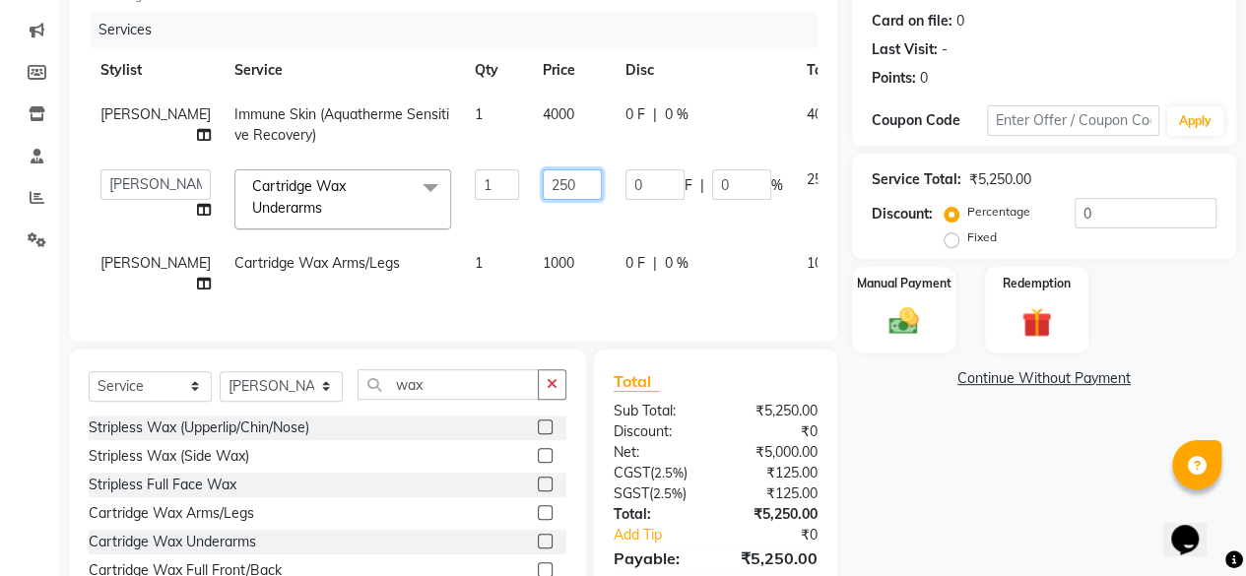
click at [543, 186] on input "250" at bounding box center [572, 184] width 59 height 31
type input "2"
type input "400"
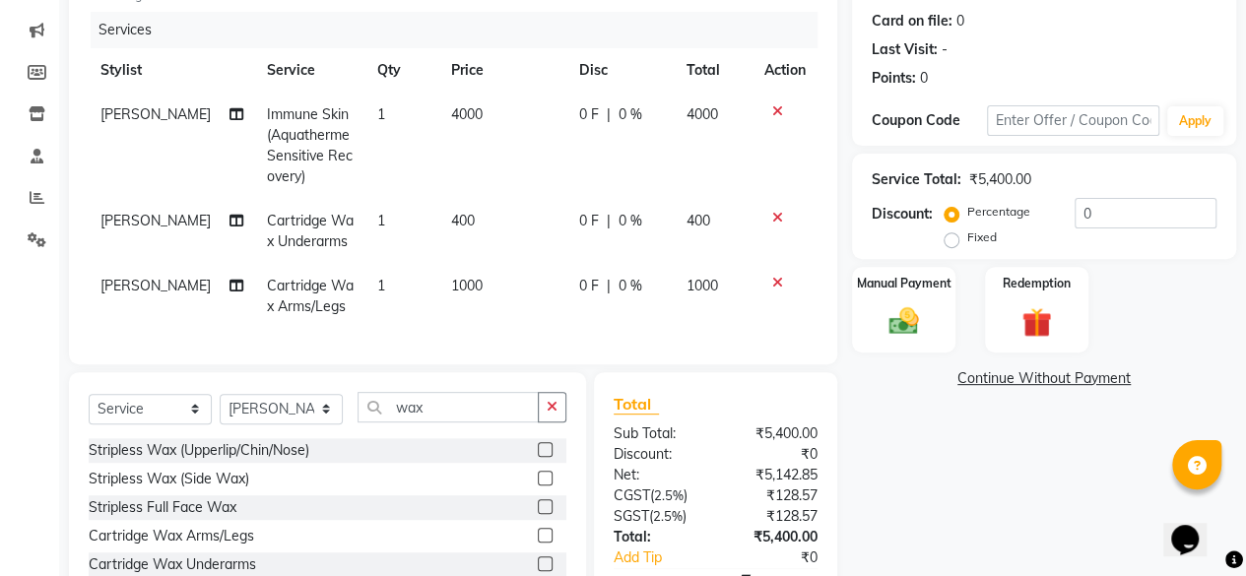
click at [756, 262] on tbody "Ashmita Immune Skin (Aquatherme Sensitive Recovery) 1 4000 0 F | 0 % 4000 Ashmi…" at bounding box center [453, 211] width 729 height 236
click at [500, 421] on input "wax" at bounding box center [448, 407] width 181 height 31
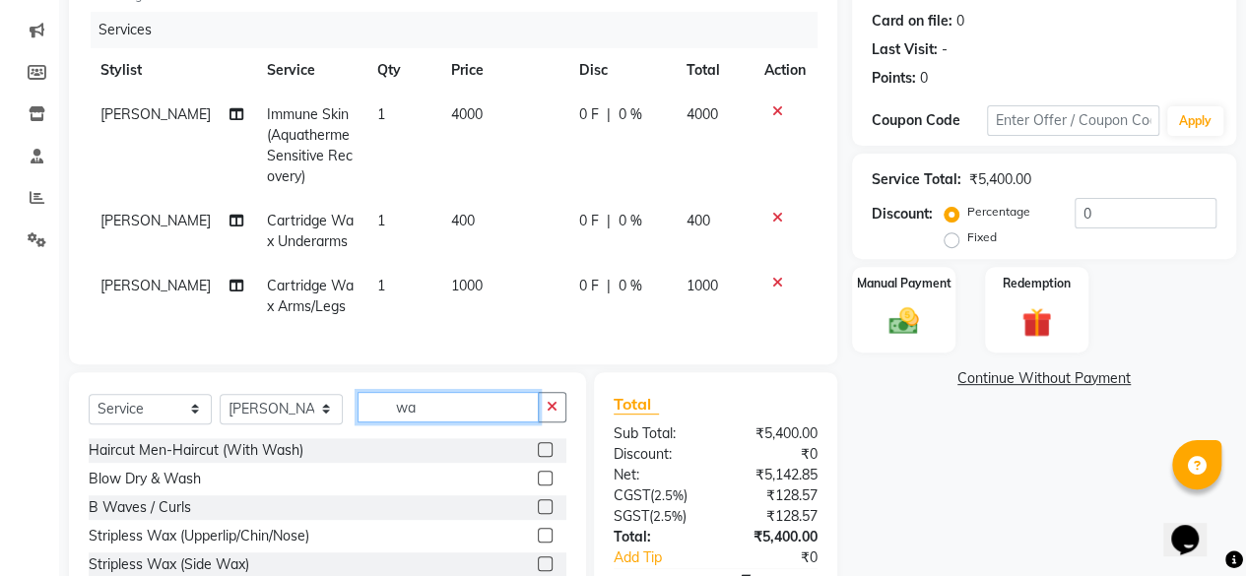
type input "w"
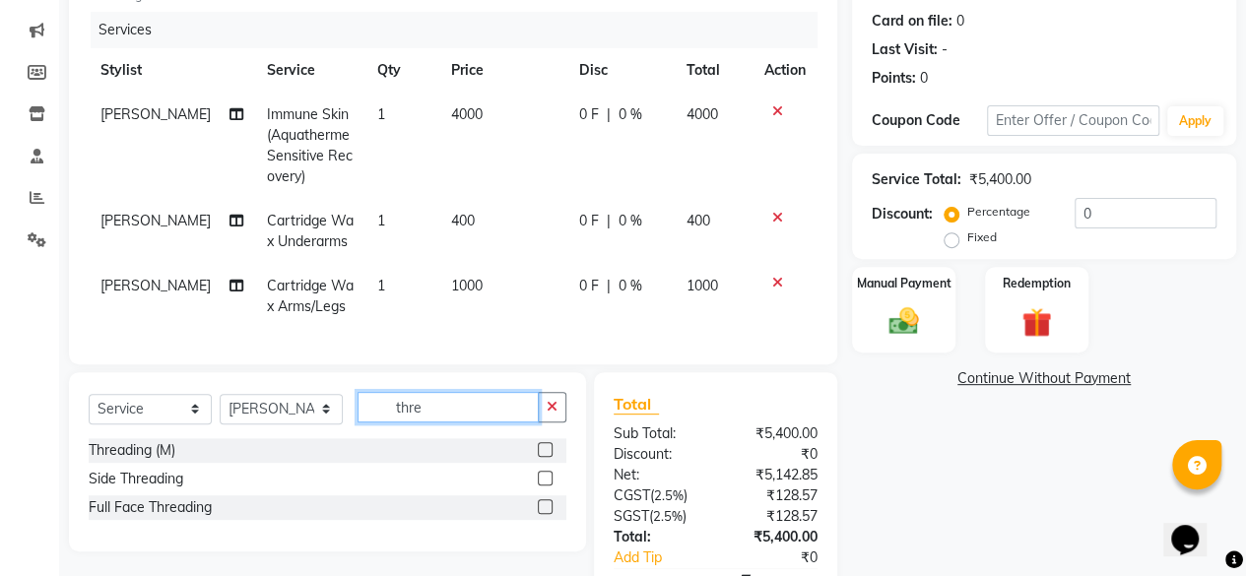
type input "thre"
click at [541, 457] on label at bounding box center [545, 449] width 15 height 15
click at [541, 457] on input "checkbox" at bounding box center [544, 450] width 13 height 13
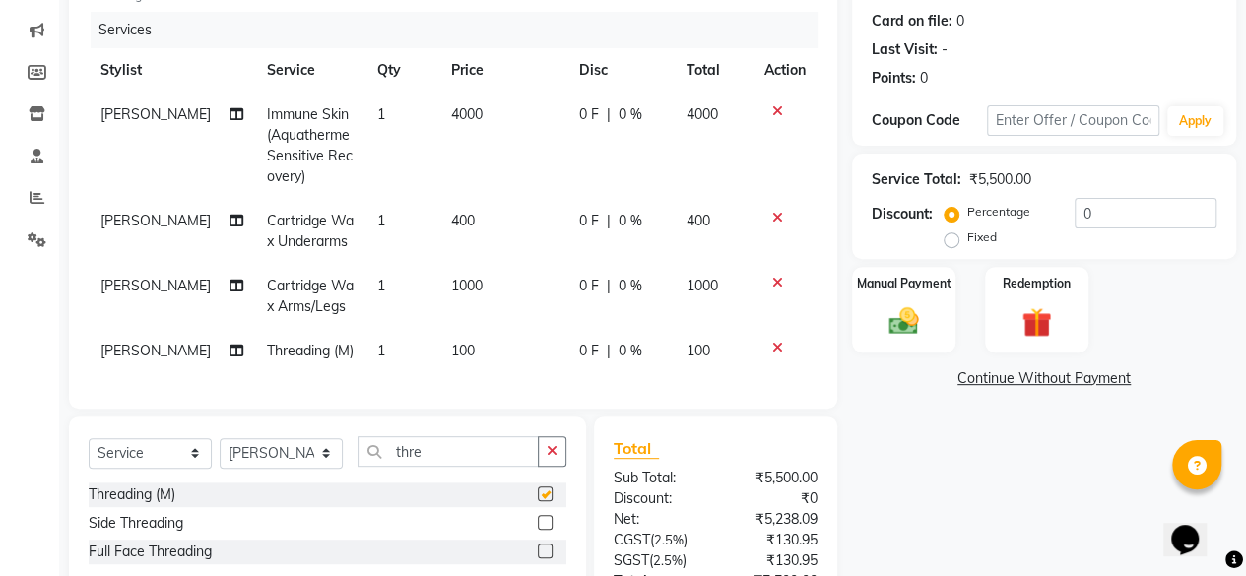
checkbox input "false"
click at [461, 467] on input "thre" at bounding box center [448, 451] width 181 height 31
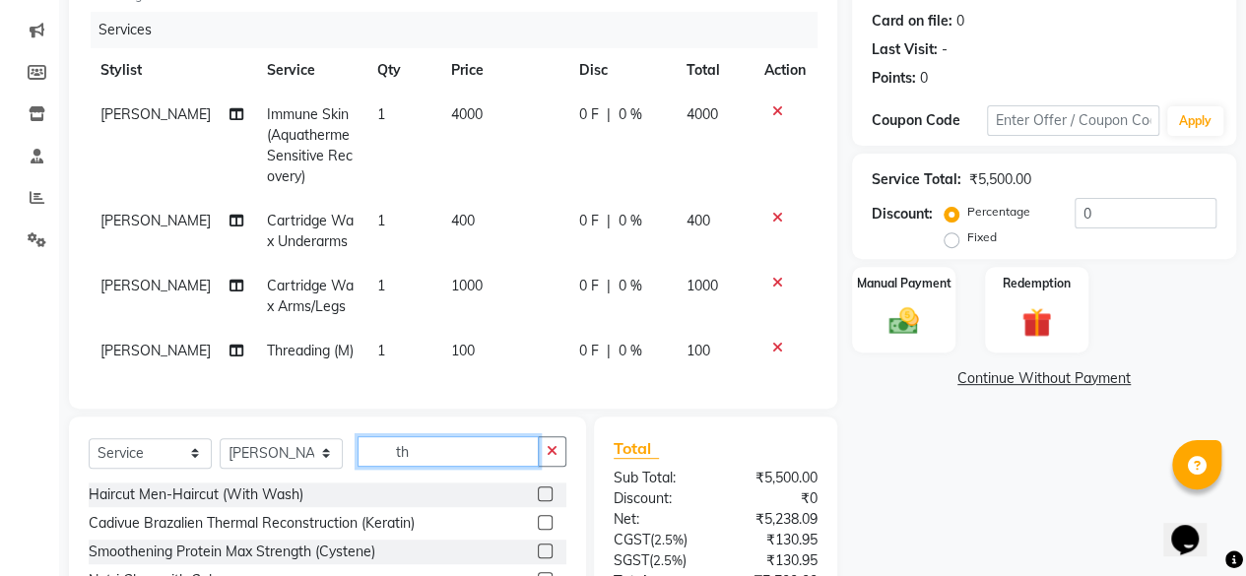
type input "t"
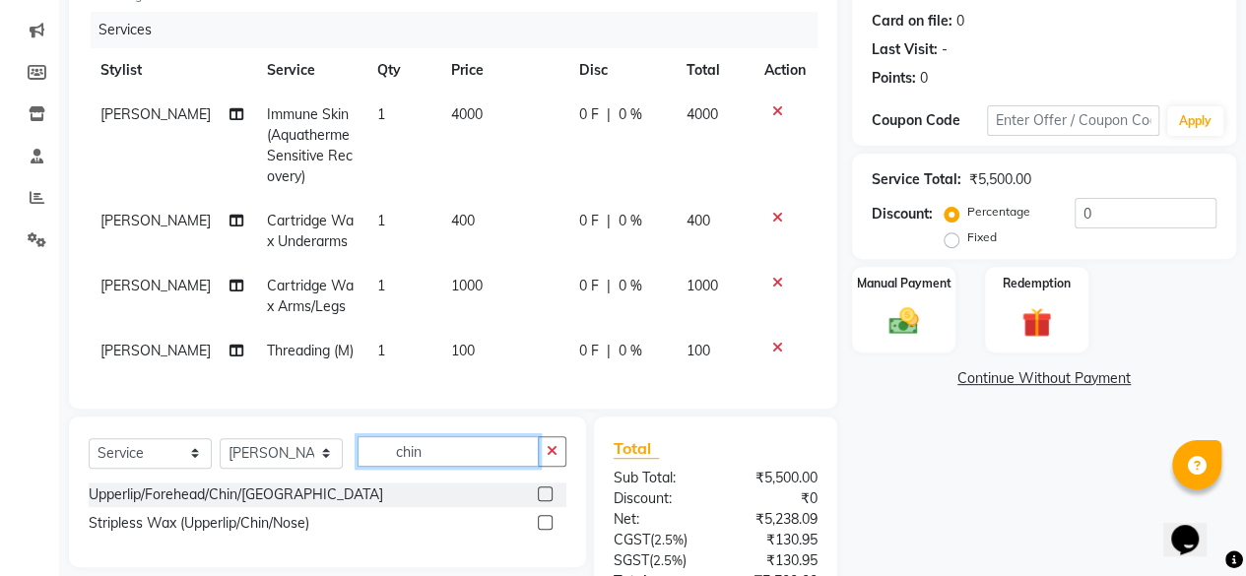
type input "chin"
click at [543, 502] on label at bounding box center [545, 494] width 15 height 15
click at [543, 502] on input "checkbox" at bounding box center [544, 495] width 13 height 13
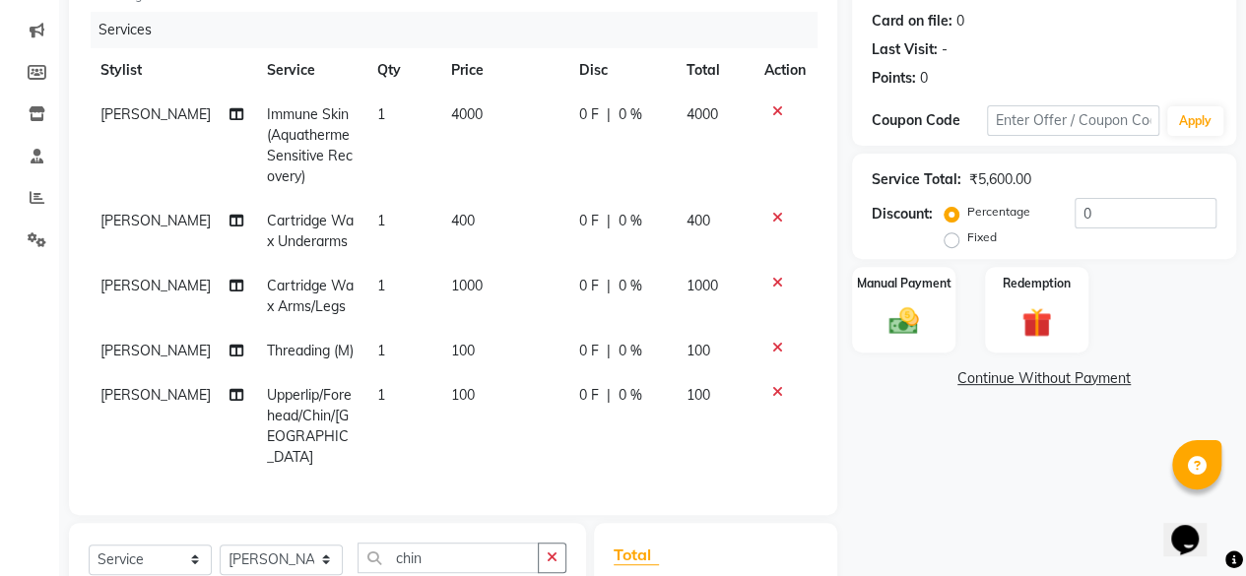
checkbox input "false"
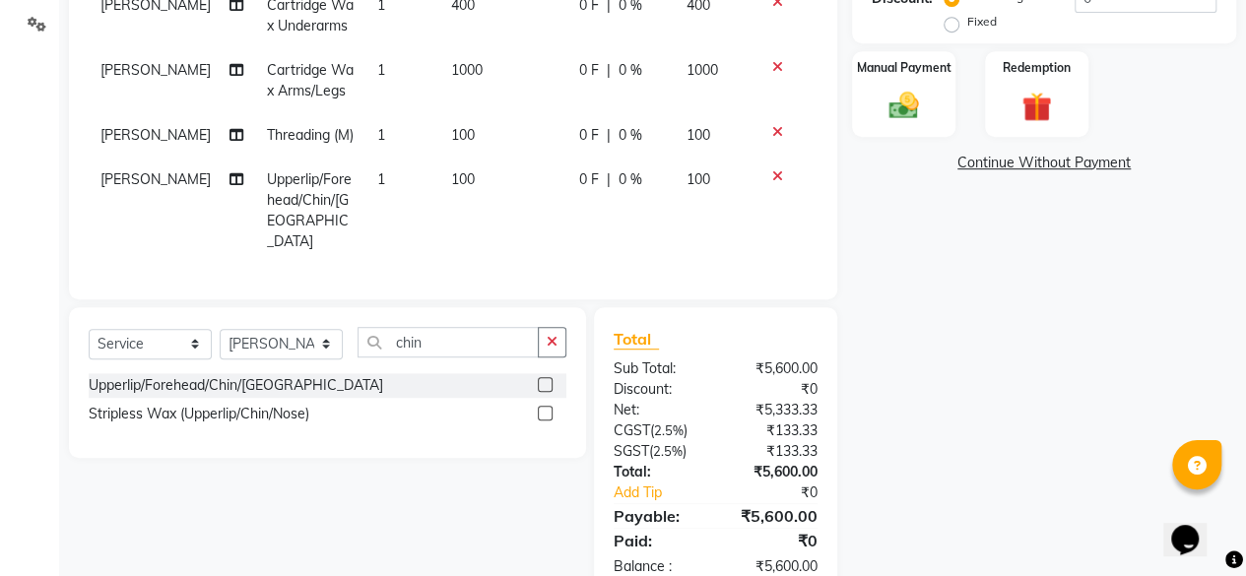
scroll to position [453, 0]
click at [516, 375] on div "Upperlip/Forehead/Chin/[GEOGRAPHIC_DATA]" at bounding box center [328, 386] width 478 height 25
click at [369, 181] on td "1" at bounding box center [403, 212] width 74 height 106
select select "91495"
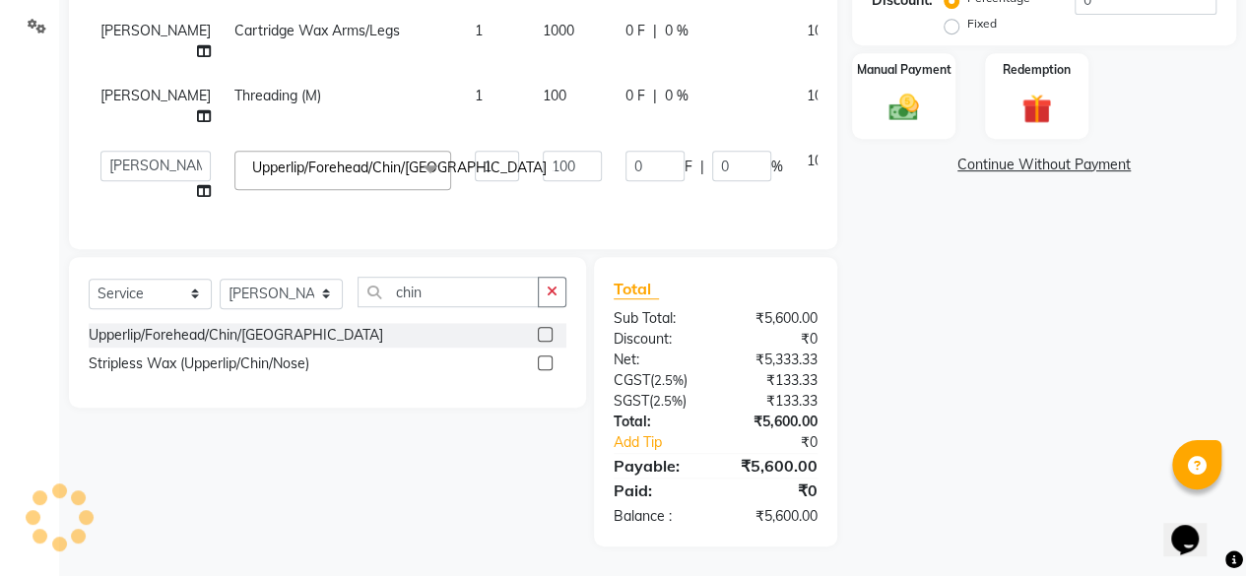
click at [411, 181] on span at bounding box center [430, 169] width 39 height 37
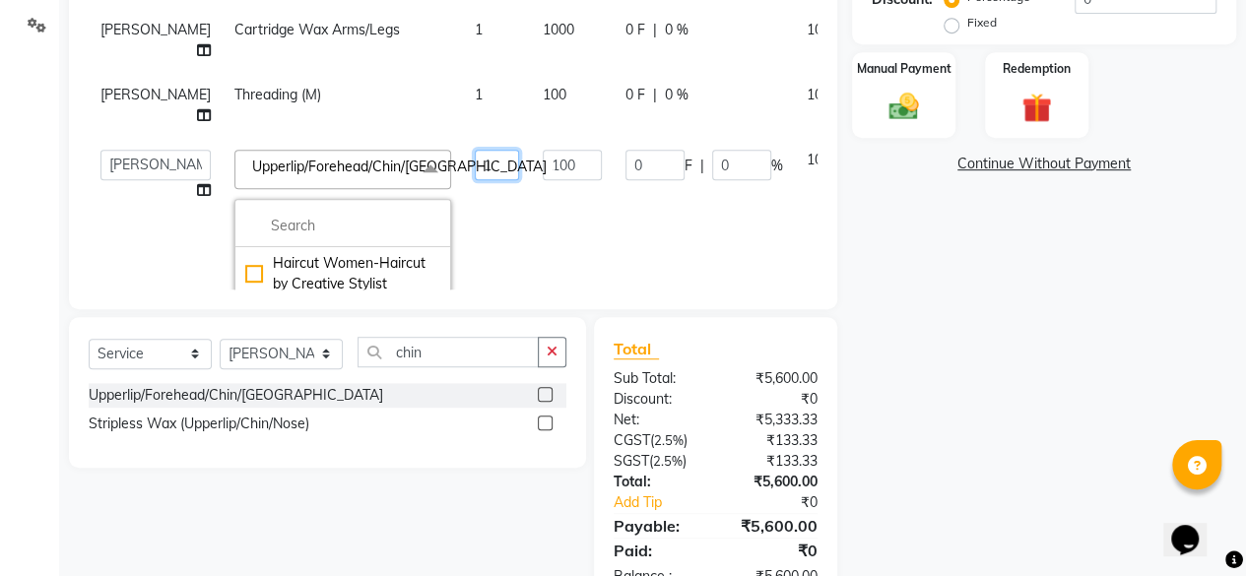
click at [475, 163] on input "1" at bounding box center [497, 165] width 44 height 31
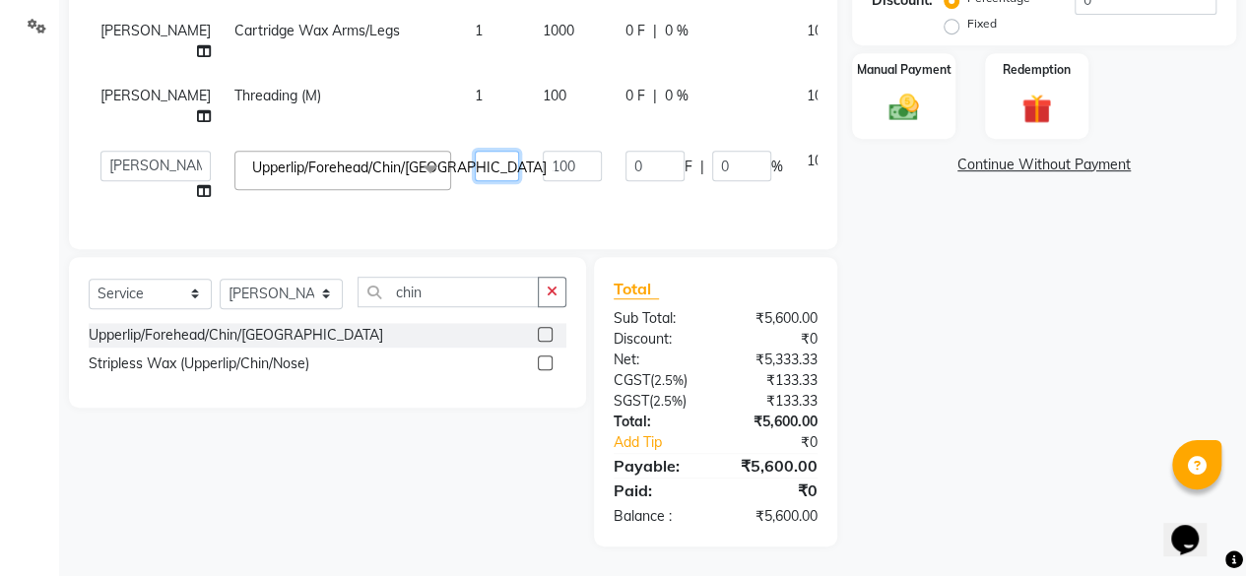
type input "2"
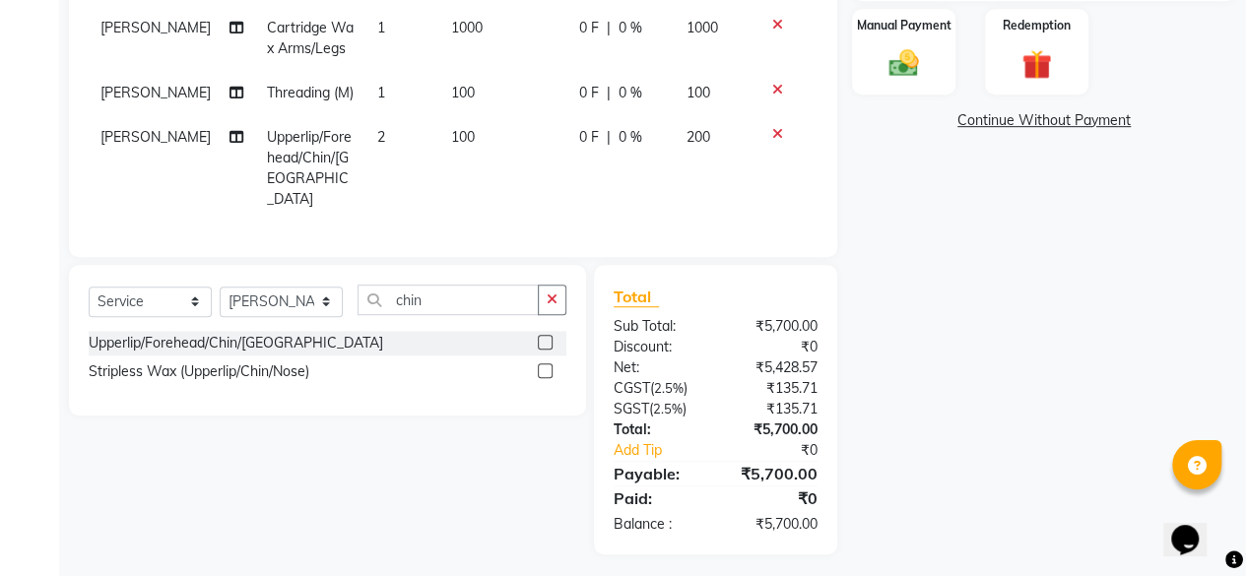
scroll to position [498, 0]
click at [305, 296] on select "Select Stylist Admin [PERSON_NAME] [PERSON_NAME] Krishna [PERSON_NAME] [PERSON_…" at bounding box center [281, 301] width 123 height 31
select select "91496"
click at [220, 286] on select "Select Stylist Admin [PERSON_NAME] [PERSON_NAME] Krishna [PERSON_NAME] [PERSON_…" at bounding box center [281, 301] width 123 height 31
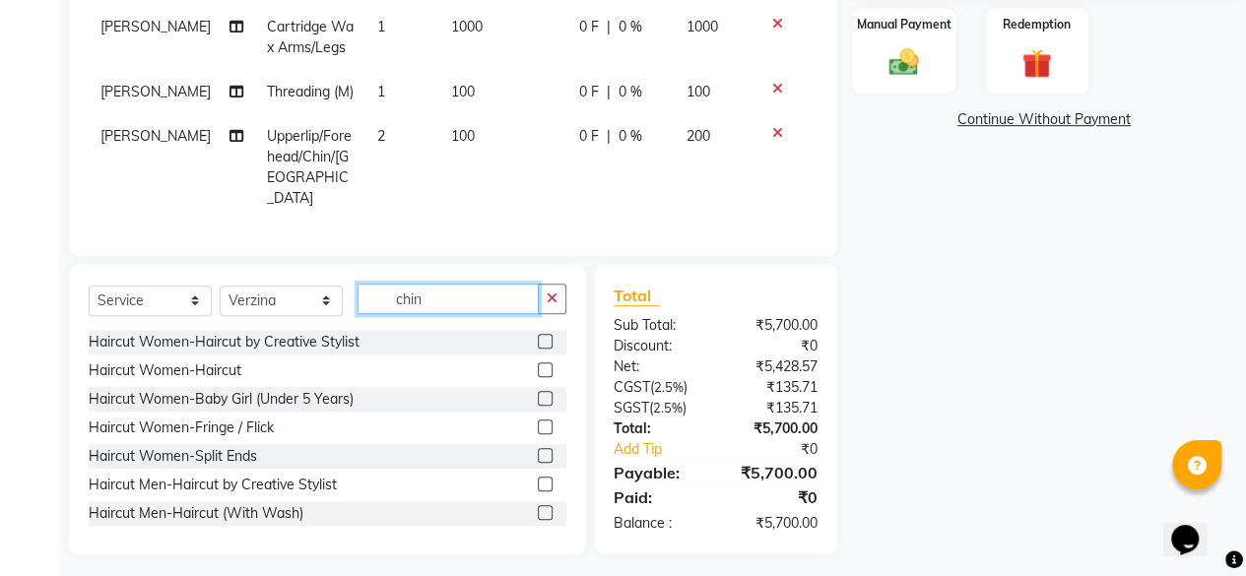
click at [435, 292] on input "chin" at bounding box center [448, 299] width 181 height 31
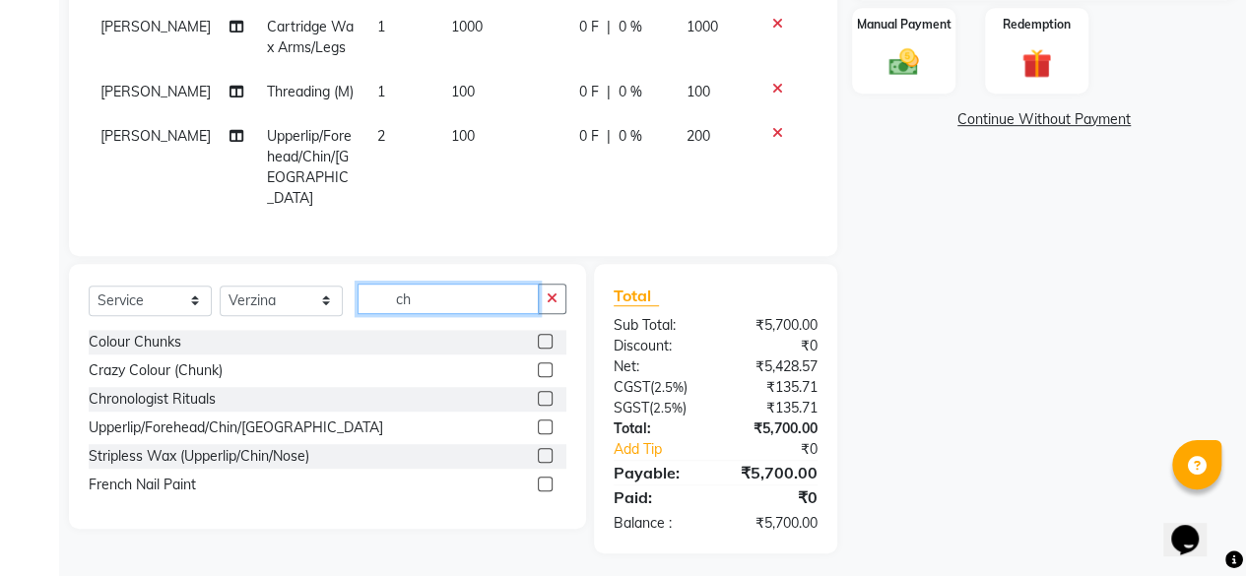
type input "c"
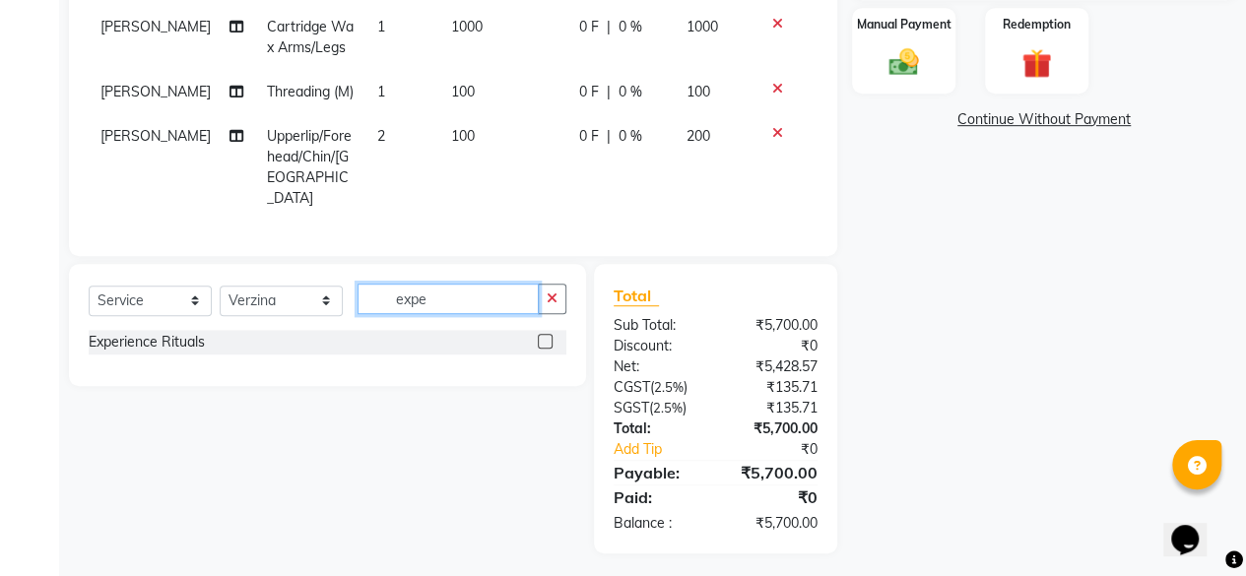
type input "expe"
click at [544, 334] on label at bounding box center [545, 341] width 15 height 15
click at [544, 336] on input "checkbox" at bounding box center [544, 342] width 13 height 13
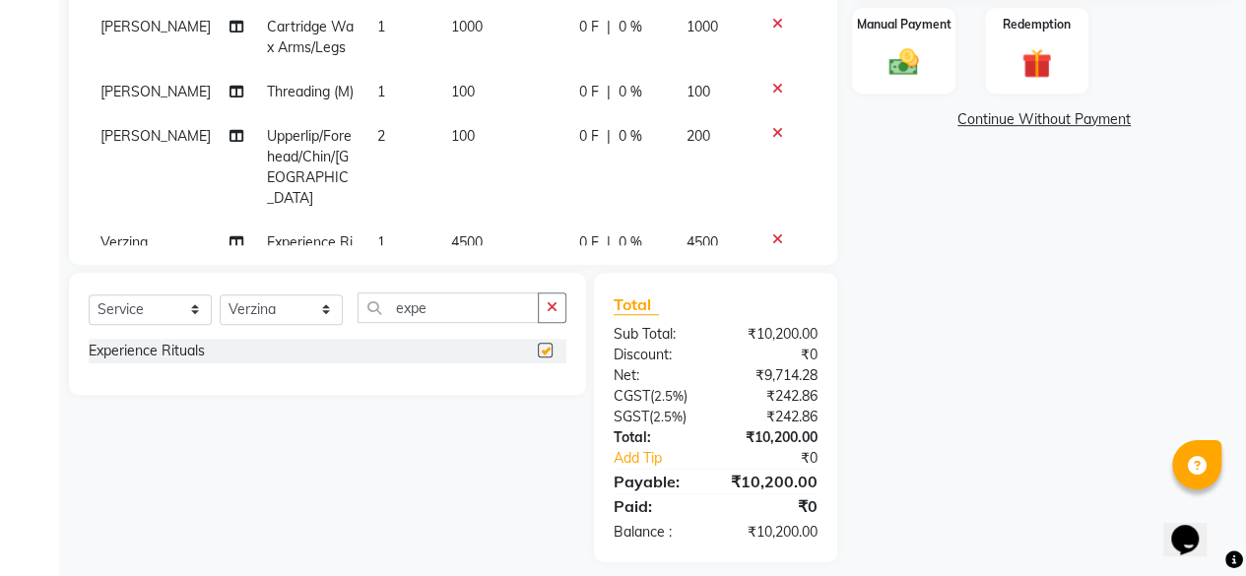
checkbox input "false"
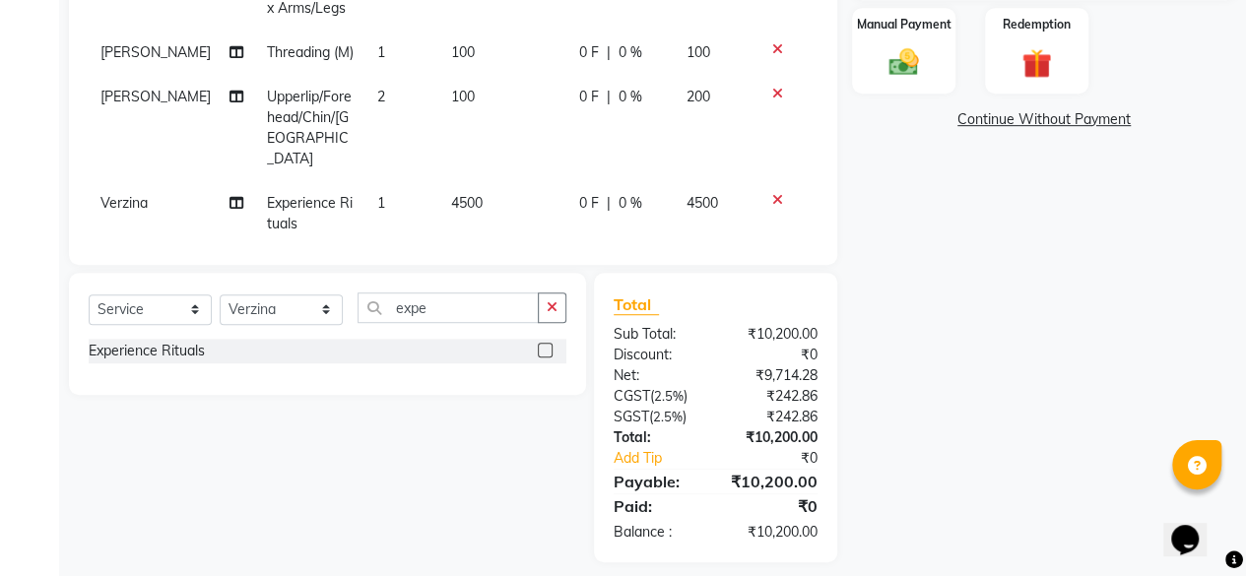
scroll to position [71, 0]
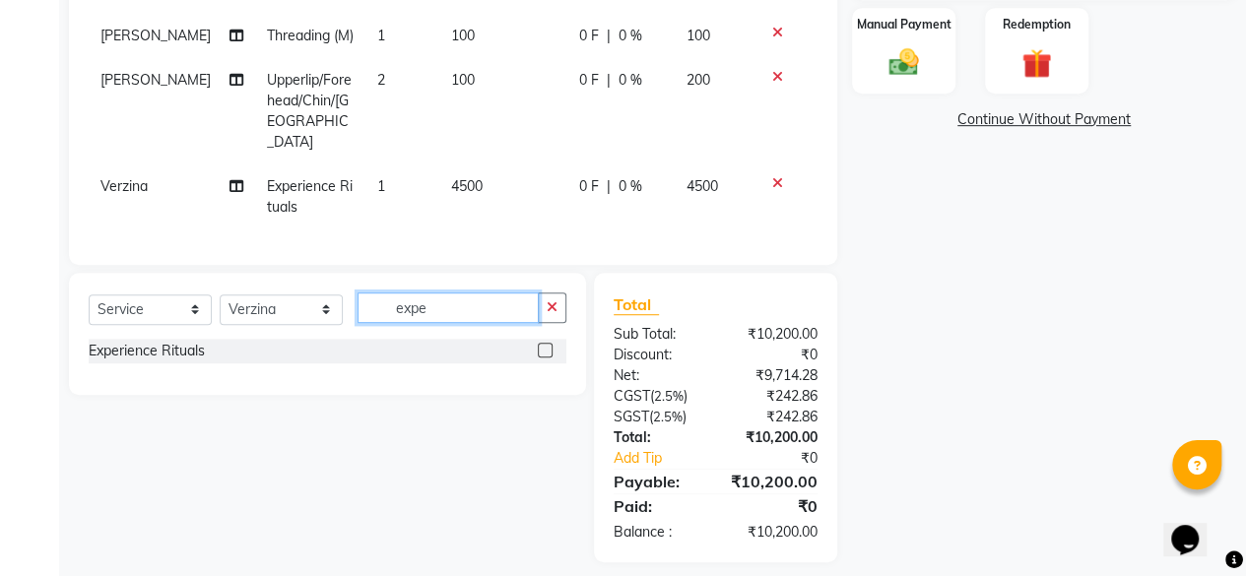
click at [465, 308] on input "expe" at bounding box center [448, 308] width 181 height 31
type input "e"
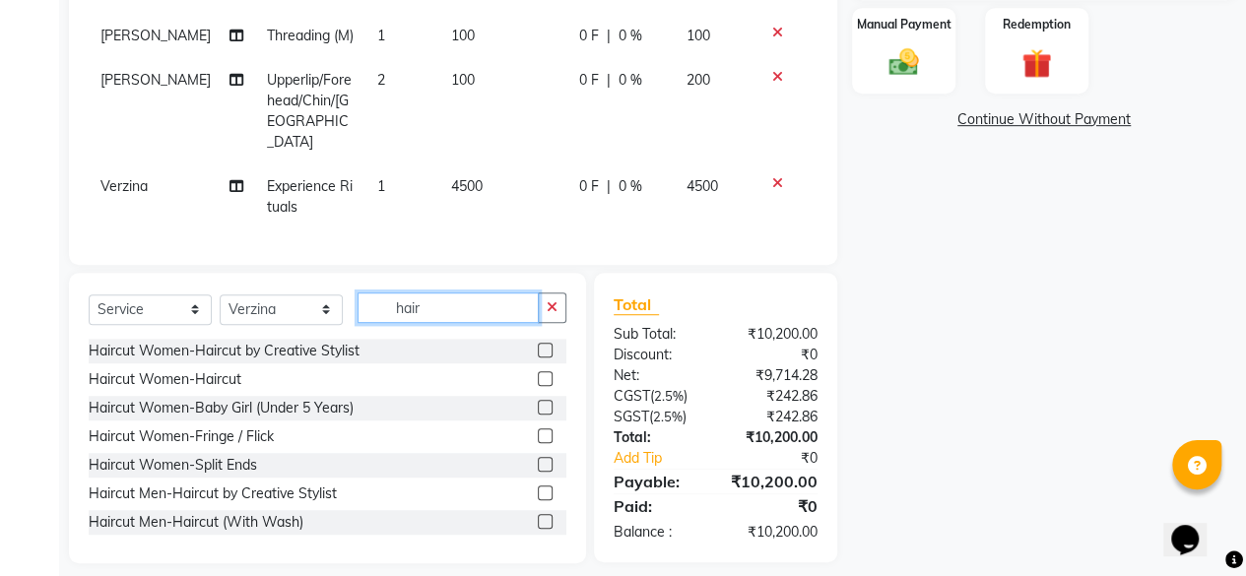
type input "hair"
click at [538, 375] on label at bounding box center [545, 378] width 15 height 15
click at [538, 375] on input "checkbox" at bounding box center [544, 379] width 13 height 13
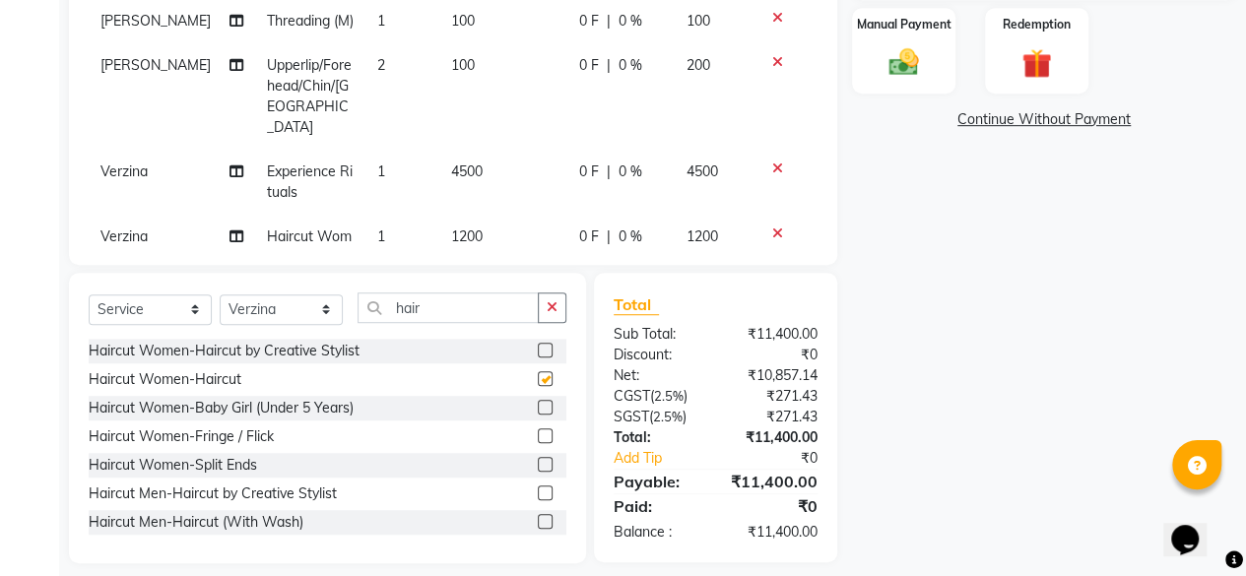
checkbox input "false"
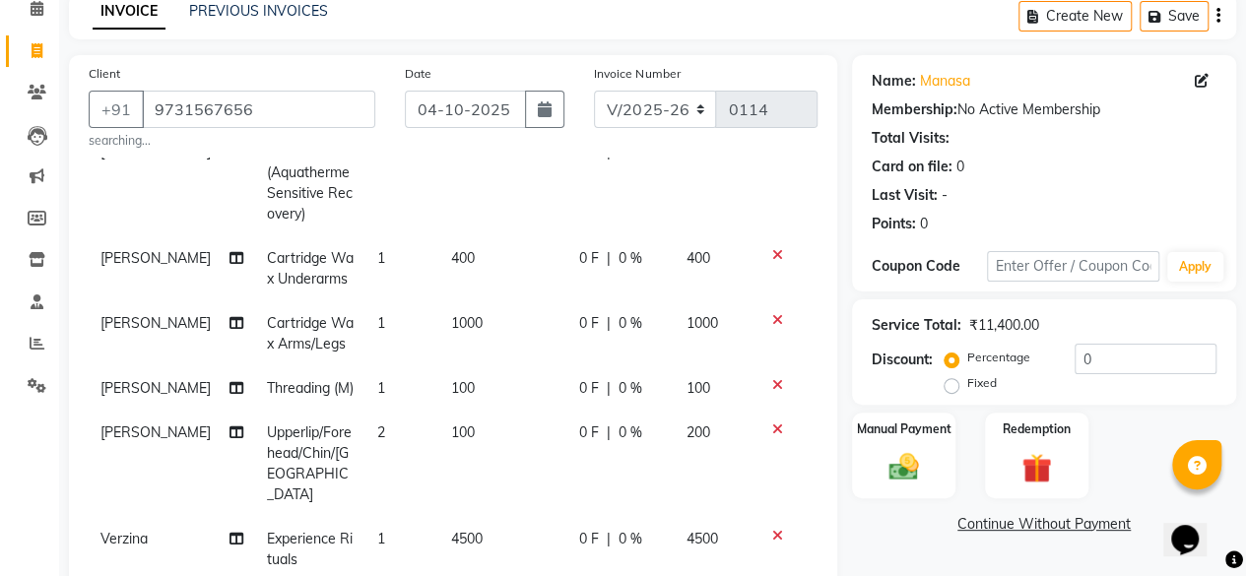
scroll to position [136, 0]
